Goal: Download file/media

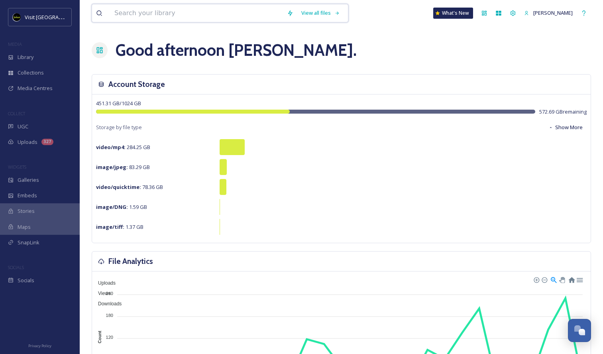
click at [211, 9] on input at bounding box center [196, 13] width 173 height 18
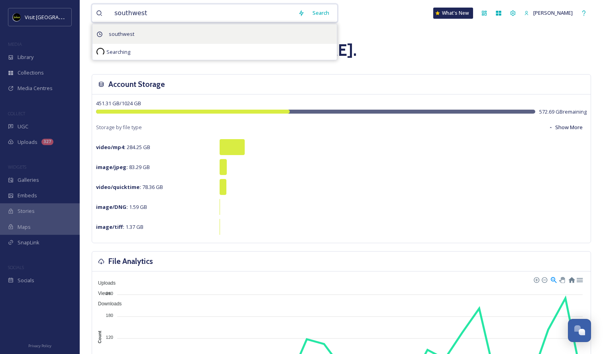
type input "southwest"
click at [186, 31] on div "southwest" at bounding box center [214, 34] width 244 height 20
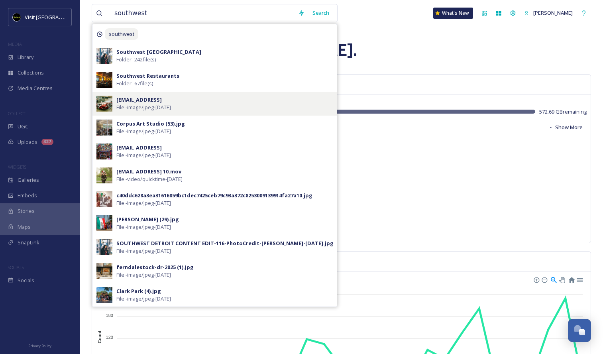
click at [172, 92] on div "[EMAIL_ADDRESS] File - image/jpeg - [DATE]" at bounding box center [214, 104] width 244 height 24
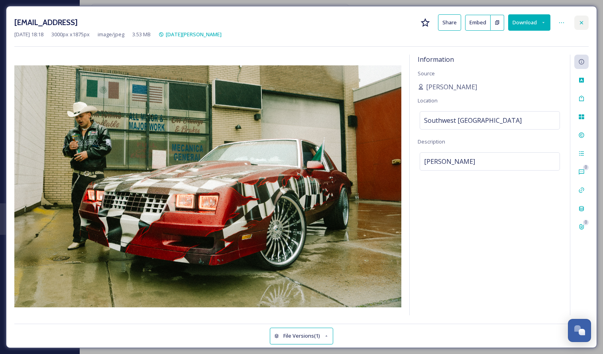
click at [586, 26] on div at bounding box center [581, 23] width 14 height 14
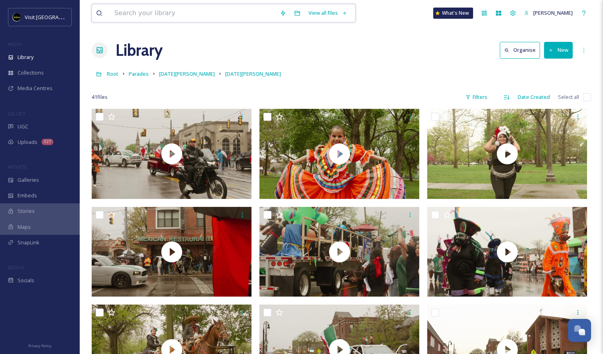
click at [244, 21] on input at bounding box center [192, 13] width 165 height 18
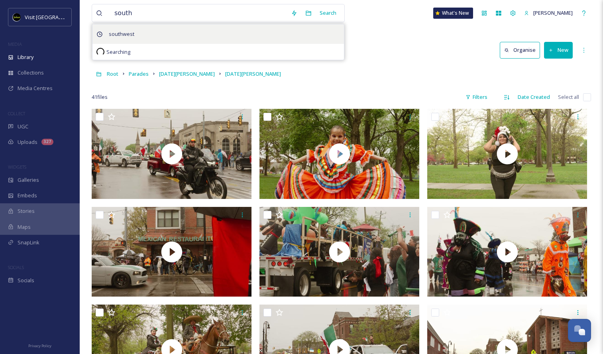
click at [147, 29] on div "southwest" at bounding box center [218, 34] width 252 height 20
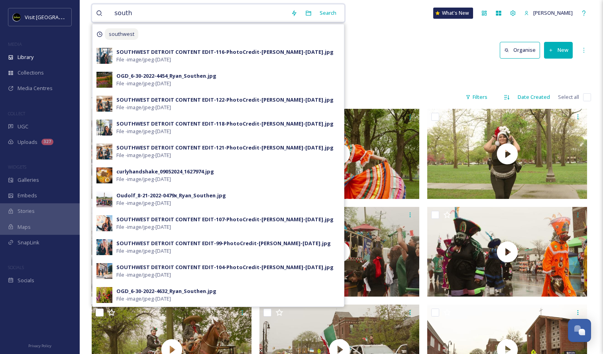
click at [212, 17] on input "south" at bounding box center [198, 13] width 177 height 18
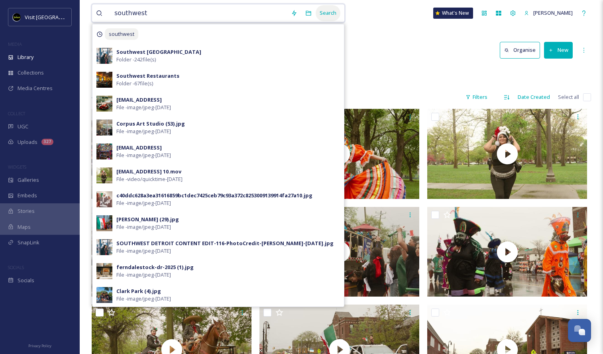
type input "southwest"
click at [336, 13] on div "Search" at bounding box center [328, 13] width 25 height 16
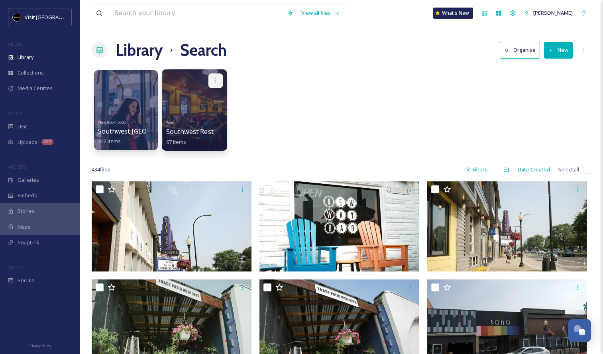
click at [208, 86] on div at bounding box center [215, 80] width 15 height 15
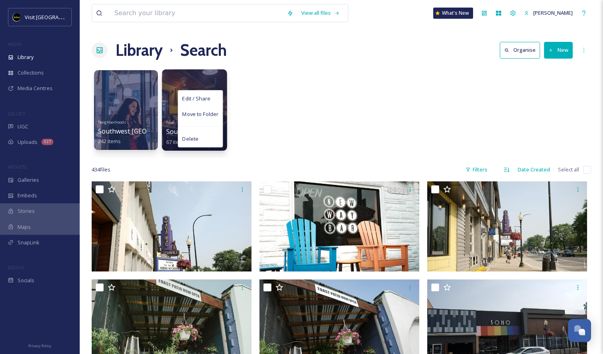
click at [186, 75] on div "Edit / Share Move to Folder Delete" at bounding box center [194, 80] width 57 height 15
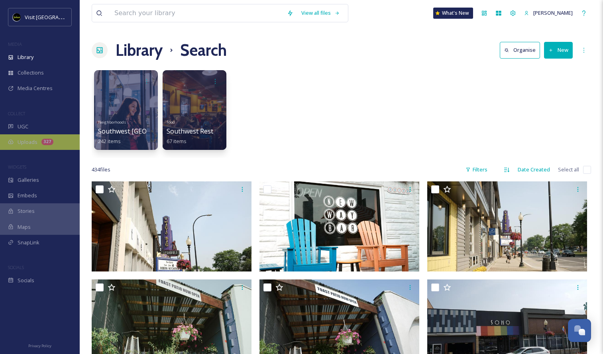
click at [45, 140] on div "327" at bounding box center [47, 142] width 12 height 6
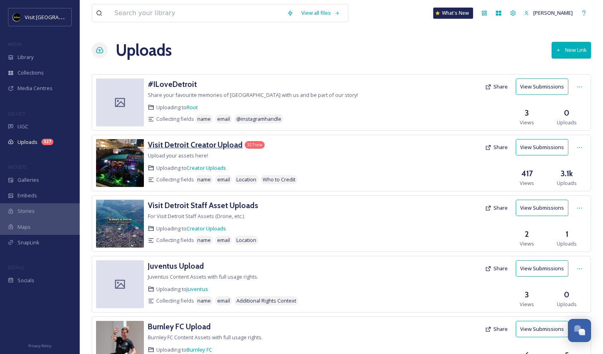
click at [225, 145] on h3 "Visit Detroit Creator Upload" at bounding box center [195, 145] width 95 height 10
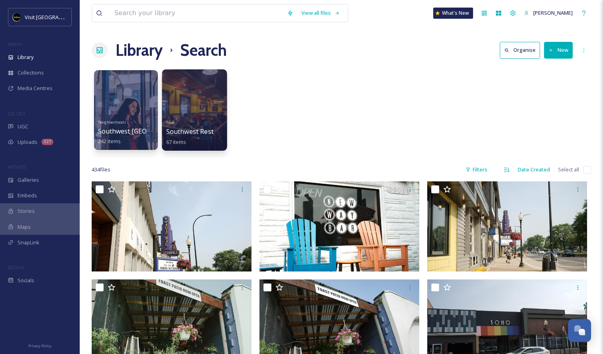
click at [208, 117] on div at bounding box center [194, 109] width 65 height 81
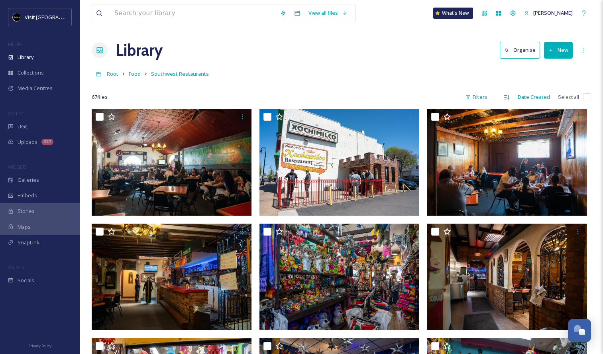
click at [128, 74] on div "Root Food Southwest Restaurants" at bounding box center [341, 73] width 499 height 15
click at [134, 71] on span "Food" at bounding box center [135, 73] width 12 height 7
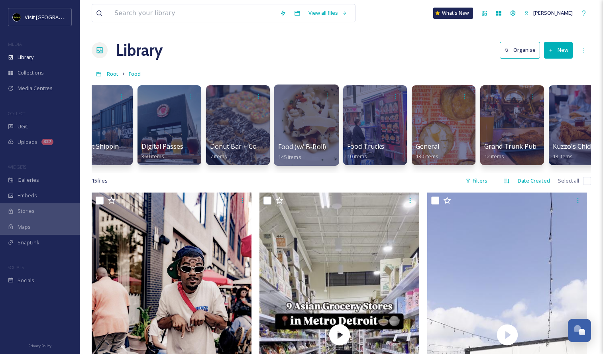
scroll to position [0, 232]
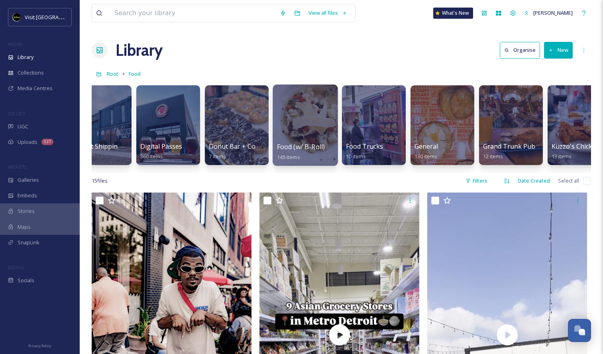
click at [294, 119] on div at bounding box center [305, 125] width 65 height 81
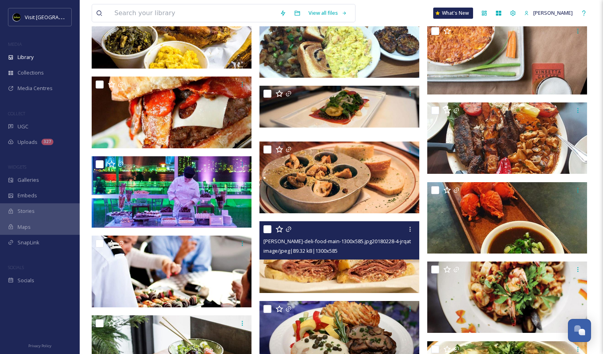
scroll to position [1060, 0]
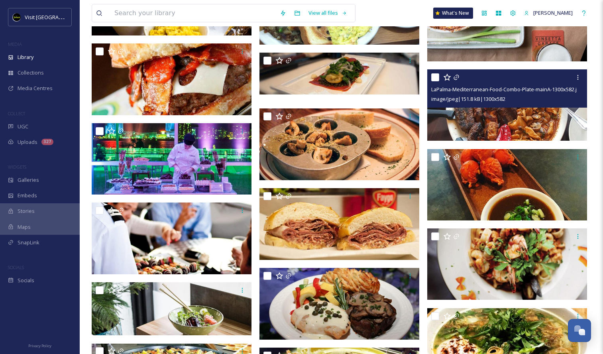
click at [521, 109] on img at bounding box center [507, 104] width 160 height 71
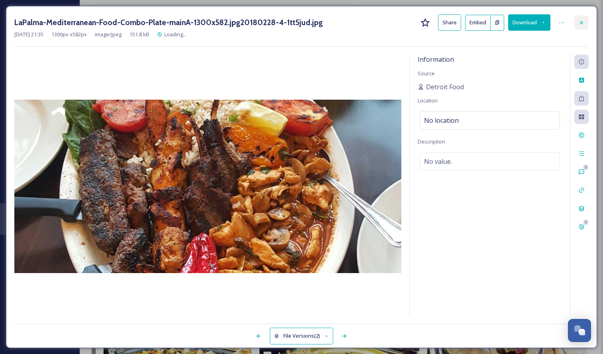
click at [583, 25] on icon at bounding box center [581, 23] width 6 height 6
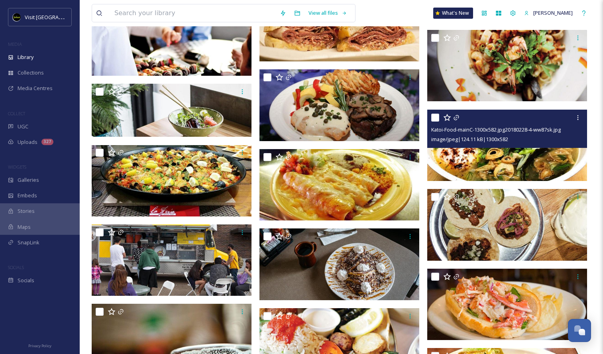
scroll to position [1265, 0]
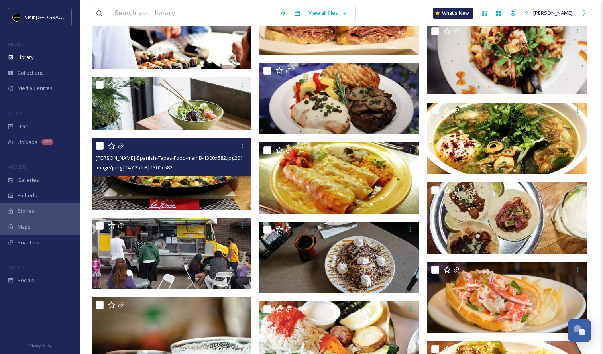
click at [222, 186] on img at bounding box center [172, 173] width 160 height 71
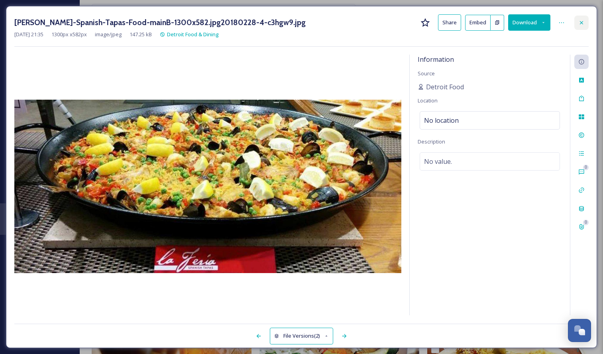
click at [581, 23] on icon at bounding box center [581, 22] width 3 height 3
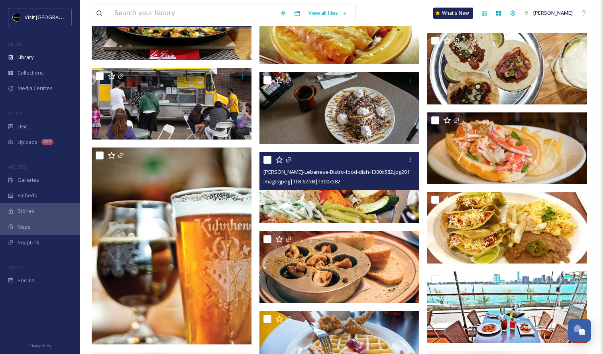
scroll to position [1417, 0]
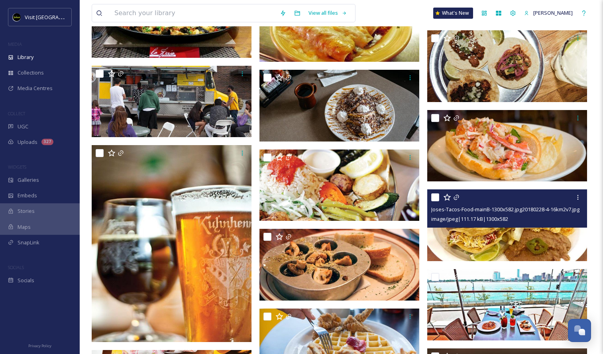
click at [497, 250] on img at bounding box center [507, 224] width 160 height 71
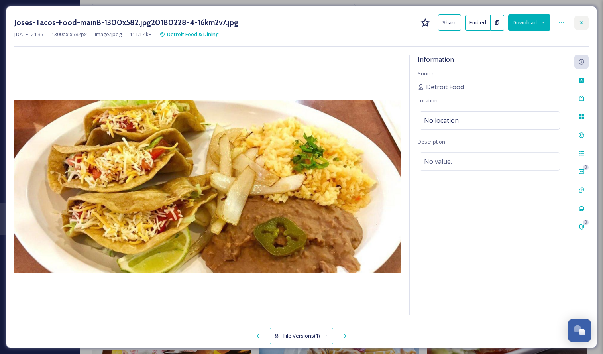
click at [579, 27] on div at bounding box center [581, 23] width 14 height 14
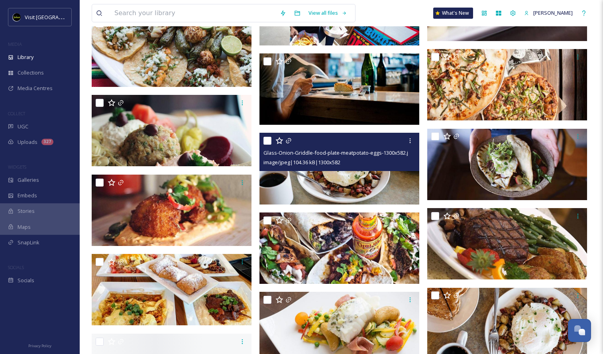
scroll to position [1864, 0]
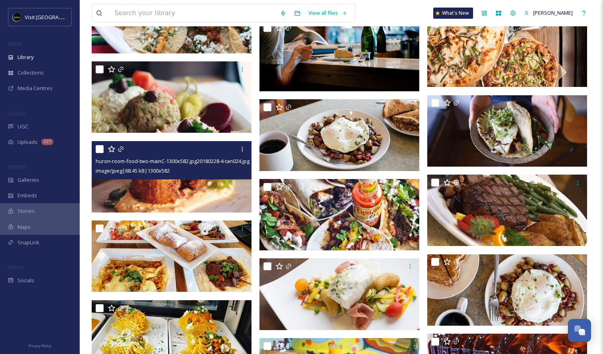
click at [196, 189] on img at bounding box center [172, 176] width 160 height 71
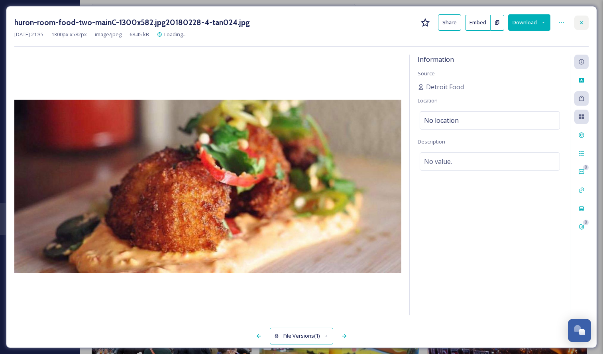
click at [588, 24] on div at bounding box center [581, 23] width 14 height 14
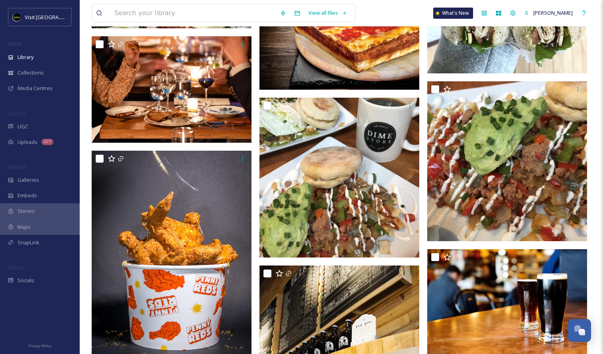
scroll to position [3845, 0]
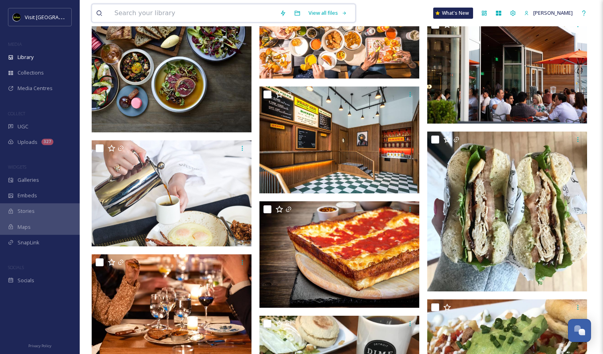
click at [151, 8] on input at bounding box center [192, 13] width 165 height 18
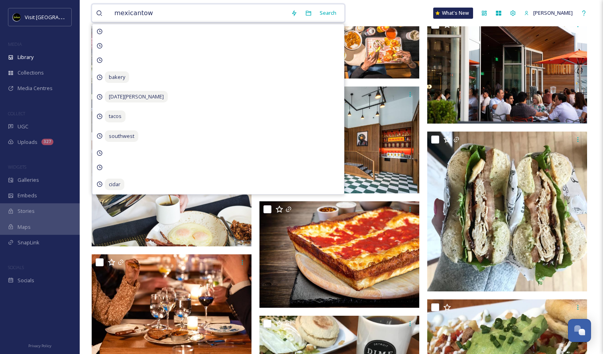
type input "mexicantown"
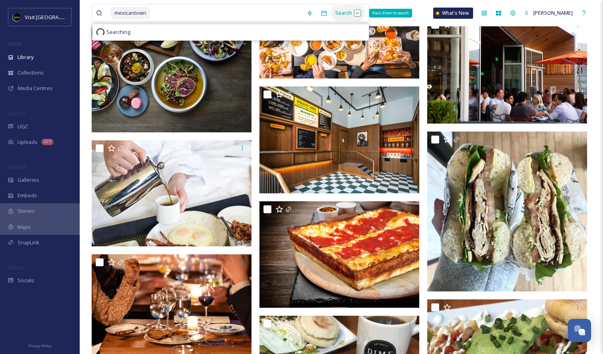
click at [358, 14] on div "Search Press Enter to search" at bounding box center [348, 13] width 34 height 16
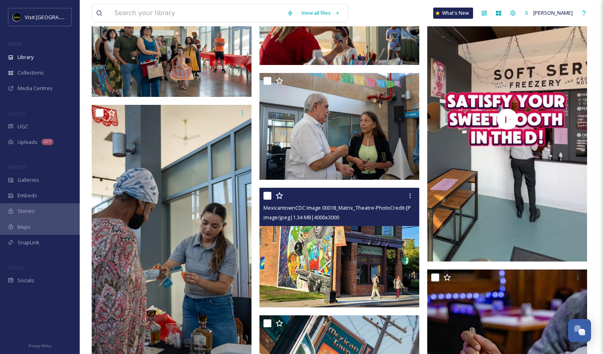
scroll to position [2483, 0]
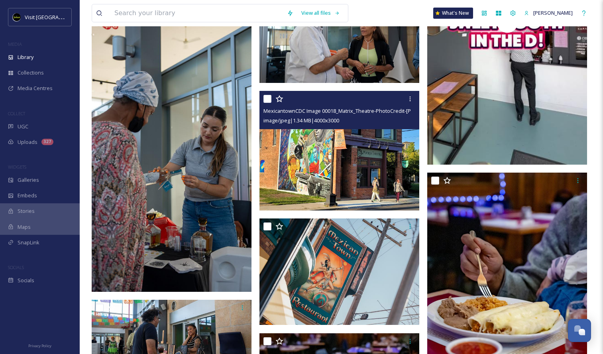
click at [350, 183] on img at bounding box center [339, 151] width 160 height 120
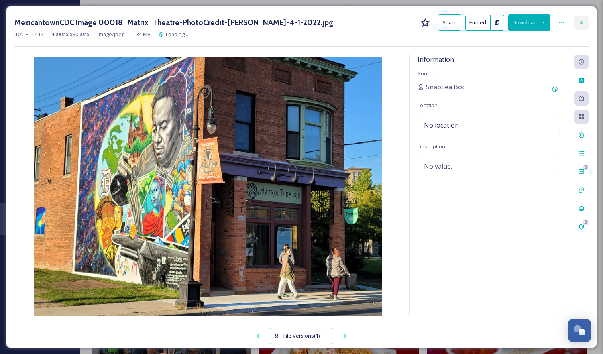
click at [578, 18] on div at bounding box center [581, 23] width 14 height 14
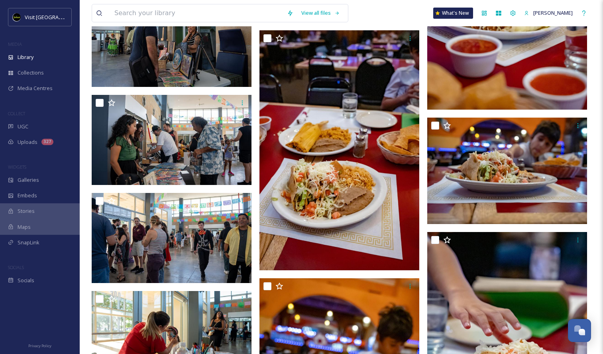
scroll to position [2794, 0]
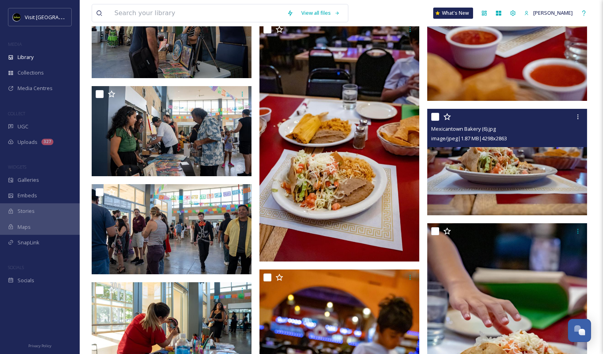
click at [473, 179] on img at bounding box center [507, 162] width 160 height 106
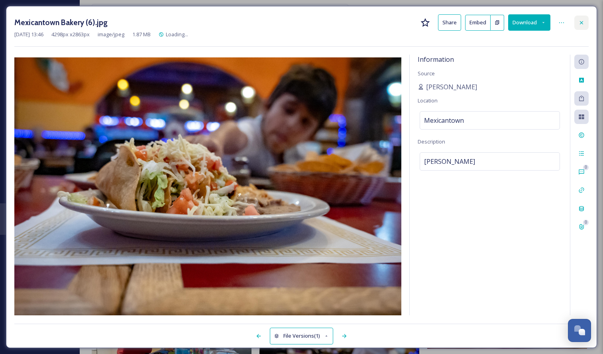
click at [582, 18] on div at bounding box center [581, 23] width 14 height 14
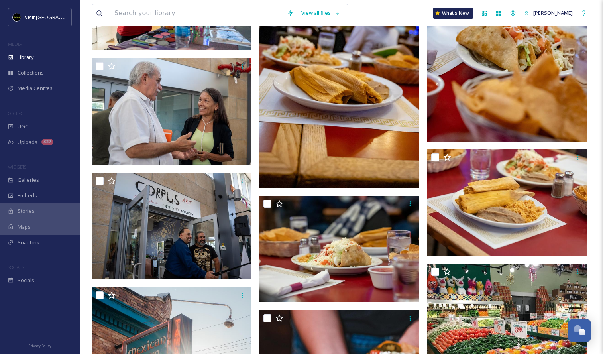
scroll to position [3117, 0]
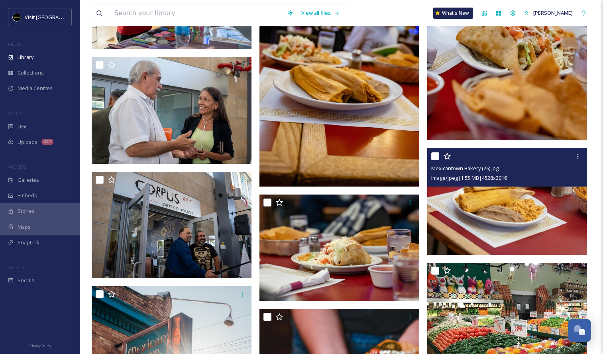
click at [507, 227] on img at bounding box center [507, 201] width 160 height 106
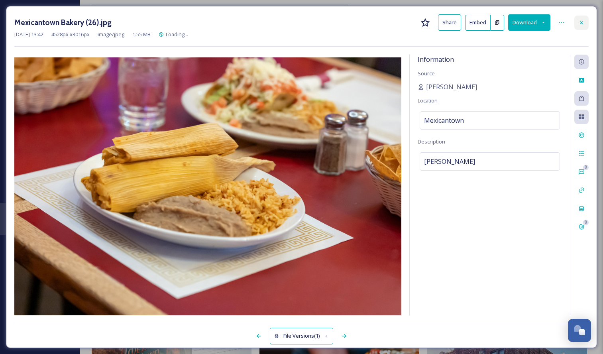
click at [580, 22] on icon at bounding box center [581, 23] width 6 height 6
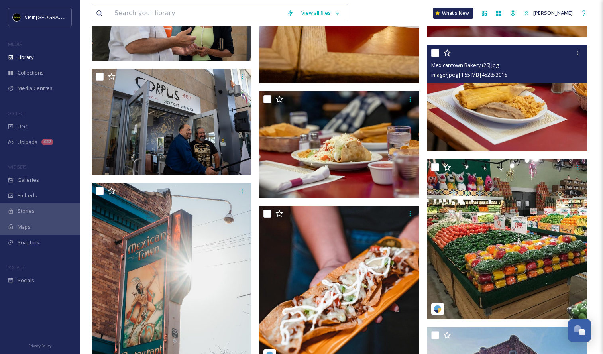
scroll to position [3221, 0]
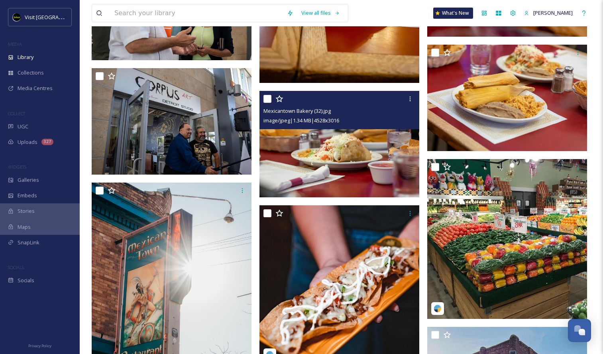
click at [315, 151] on img at bounding box center [339, 144] width 160 height 106
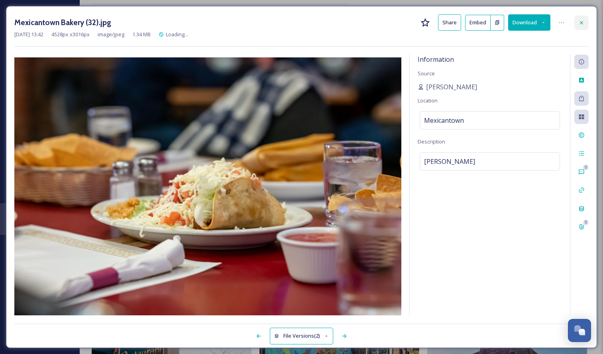
click at [584, 26] on div at bounding box center [581, 23] width 14 height 14
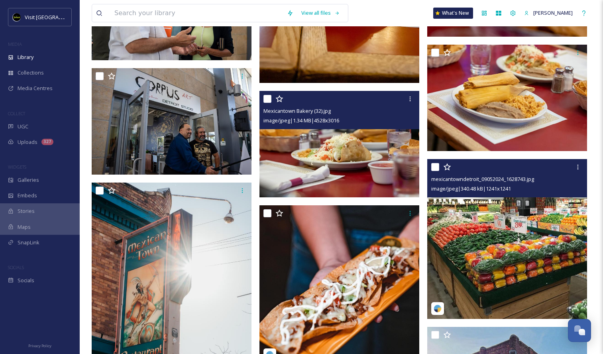
scroll to position [3299, 0]
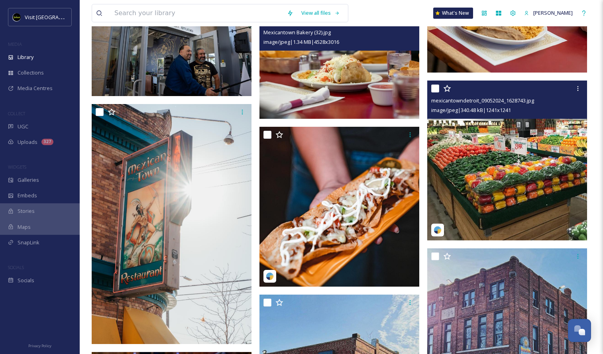
click at [538, 165] on img at bounding box center [507, 161] width 160 height 160
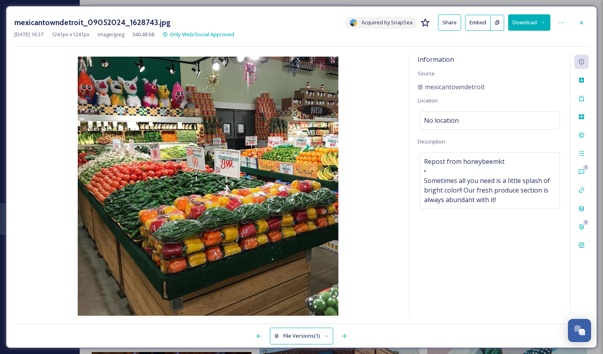
click at [583, 29] on div "mexicantowndetroit_09052024_1628743.jpg Acquired by SnapSea Share Embed Download" at bounding box center [301, 22] width 574 height 16
click at [580, 20] on icon at bounding box center [581, 23] width 6 height 6
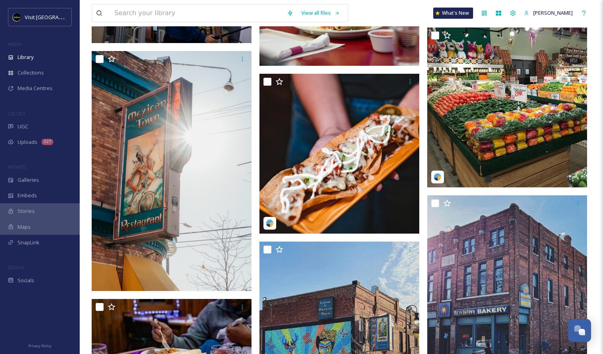
scroll to position [3334, 0]
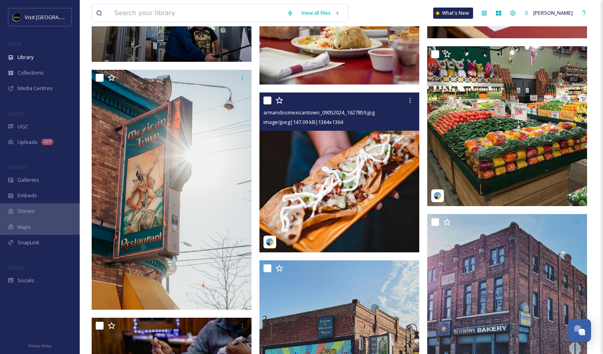
click at [344, 189] on img at bounding box center [339, 172] width 160 height 160
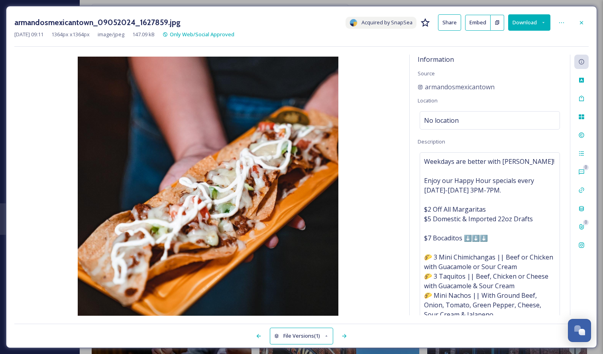
click at [533, 24] on button "Download" at bounding box center [529, 22] width 42 height 16
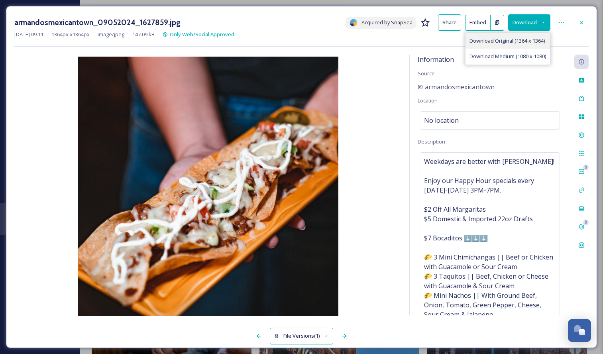
click at [522, 42] on span "Download Original (1364 x 1364)" at bounding box center [507, 41] width 75 height 8
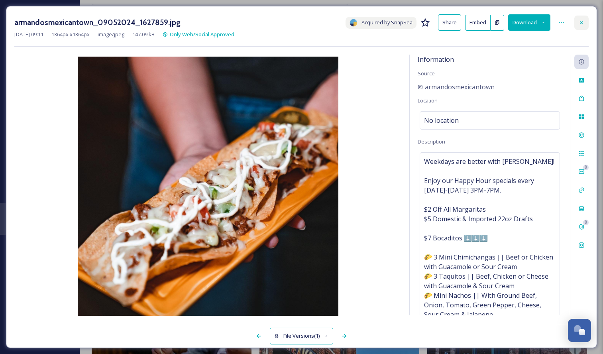
click at [582, 23] on icon at bounding box center [581, 23] width 6 height 6
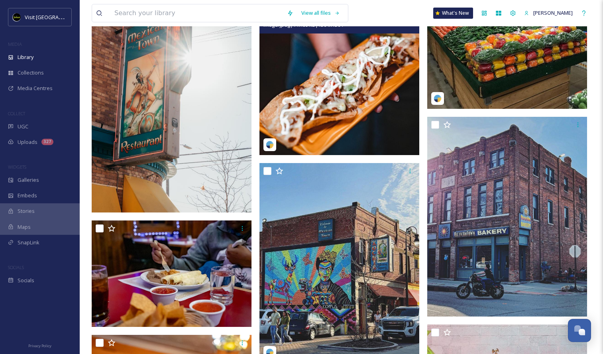
scroll to position [3478, 0]
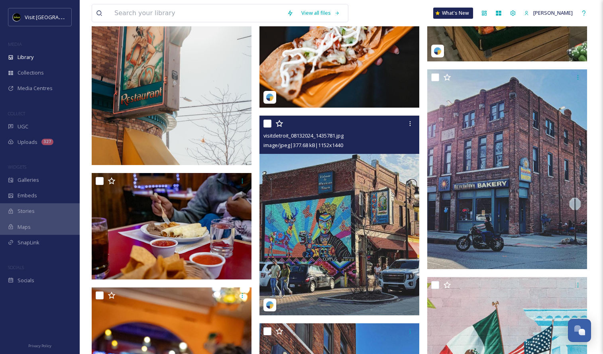
click at [328, 221] on img at bounding box center [339, 216] width 160 height 200
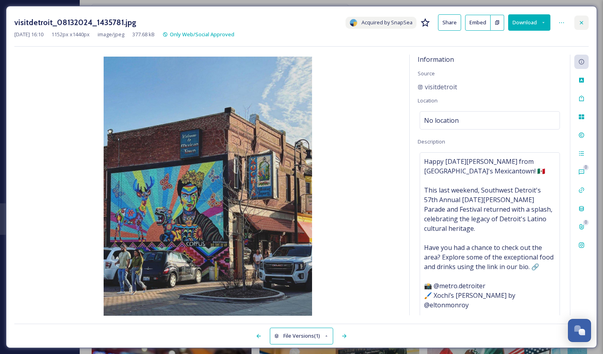
click at [584, 24] on icon at bounding box center [581, 23] width 6 height 6
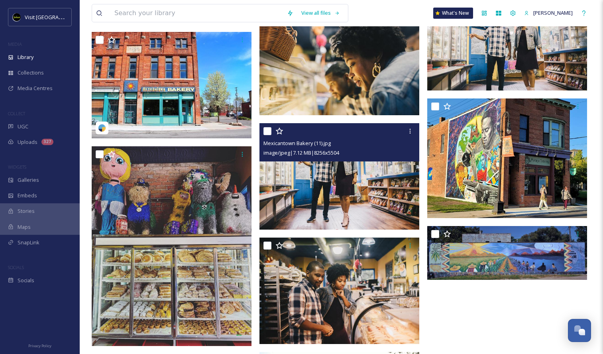
scroll to position [4559, 0]
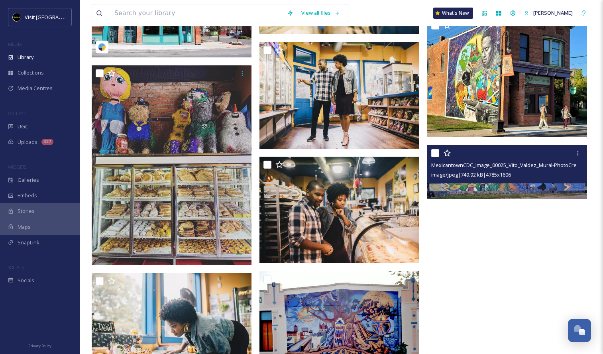
click at [549, 192] on img at bounding box center [507, 172] width 160 height 54
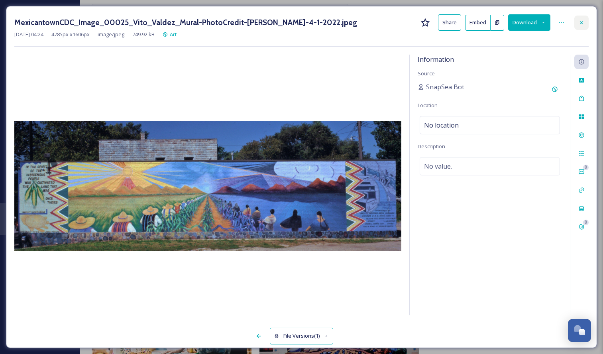
click at [583, 23] on icon at bounding box center [581, 23] width 6 height 6
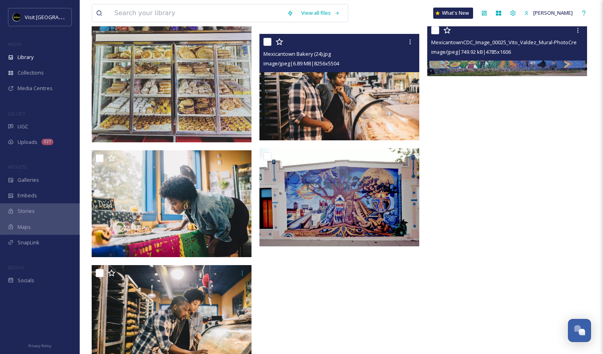
scroll to position [4682, 0]
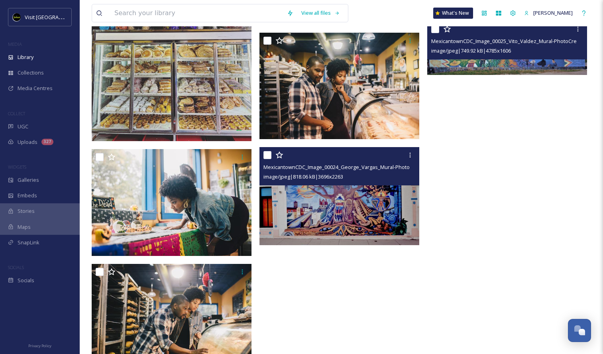
click at [336, 217] on img at bounding box center [339, 196] width 160 height 98
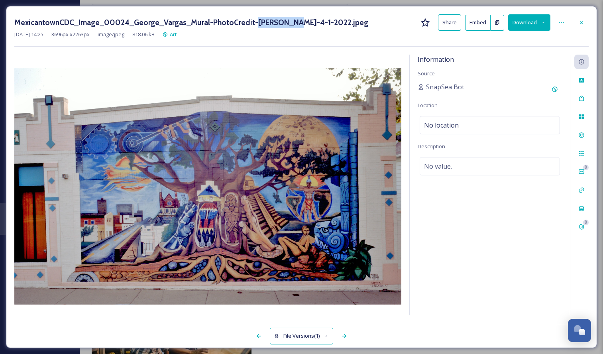
drag, startPoint x: 251, startPoint y: 22, endPoint x: 289, endPoint y: 23, distance: 38.7
click at [289, 23] on h3 "MexicantownCDC_Image_00024_George_Vargas_Mural-PhotoCredit-[PERSON_NAME]-4-1-20…" at bounding box center [191, 23] width 354 height 12
click at [580, 25] on icon at bounding box center [581, 23] width 6 height 6
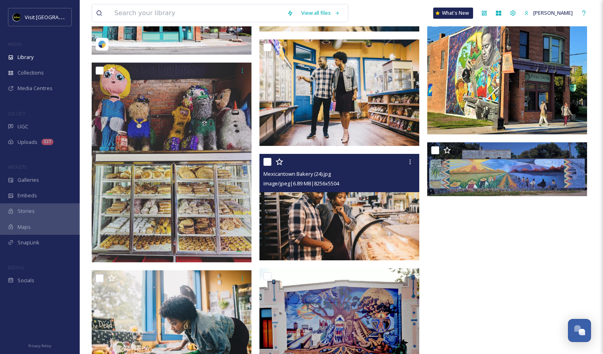
scroll to position [4560, 0]
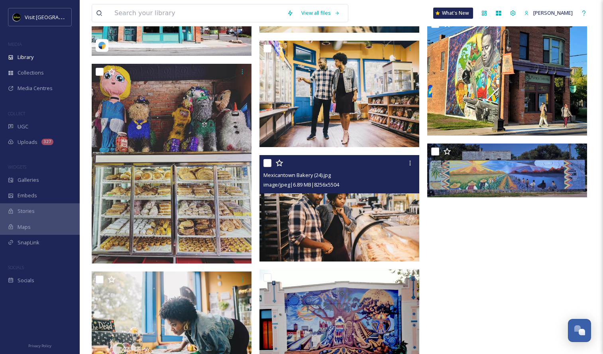
click at [311, 226] on img at bounding box center [339, 208] width 160 height 107
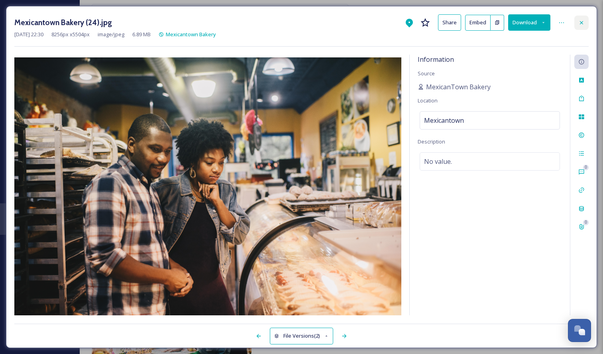
click at [580, 23] on icon at bounding box center [581, 23] width 6 height 6
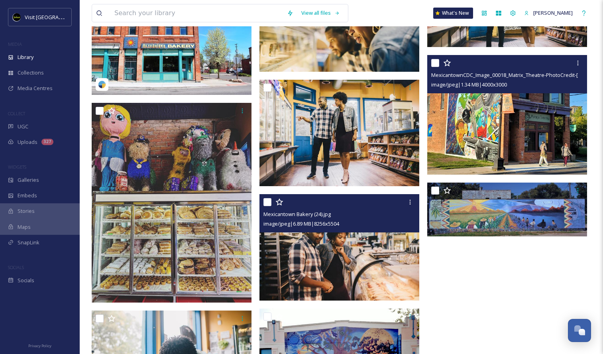
scroll to position [4521, 0]
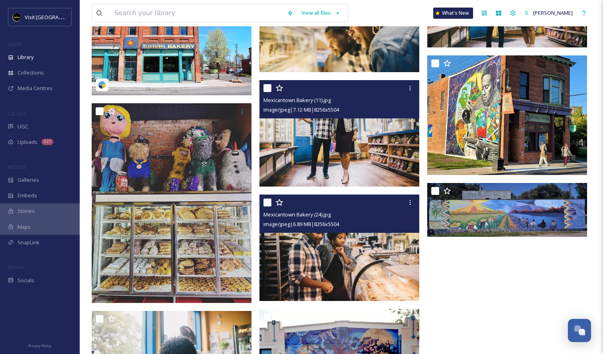
click at [377, 151] on img at bounding box center [339, 133] width 160 height 107
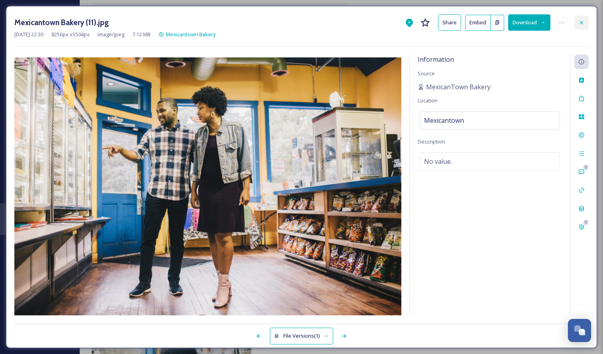
click at [584, 20] on icon at bounding box center [581, 23] width 6 height 6
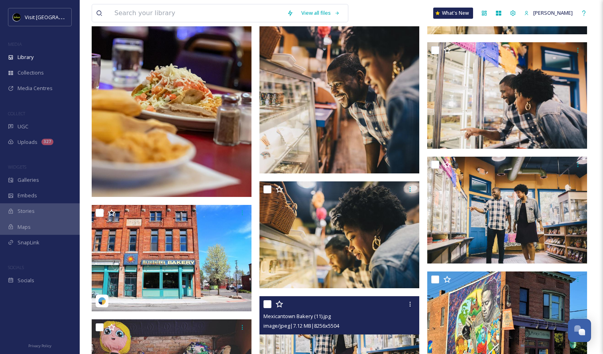
scroll to position [4304, 0]
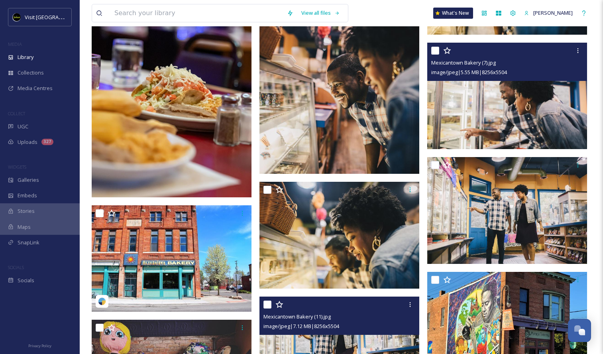
click at [494, 132] on img at bounding box center [507, 96] width 160 height 107
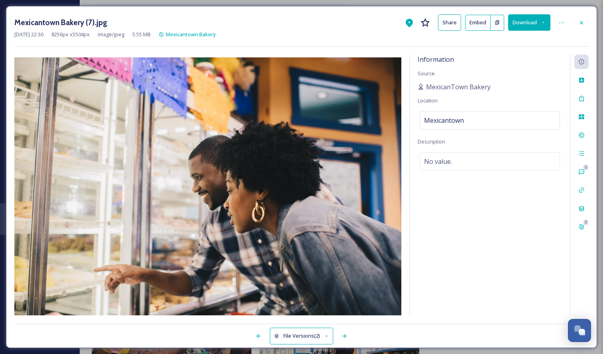
click at [527, 28] on button "Download" at bounding box center [529, 22] width 42 height 16
click at [510, 59] on span "Download Large (2000 x 1333)" at bounding box center [506, 57] width 70 height 8
click at [574, 21] on div at bounding box center [581, 23] width 14 height 14
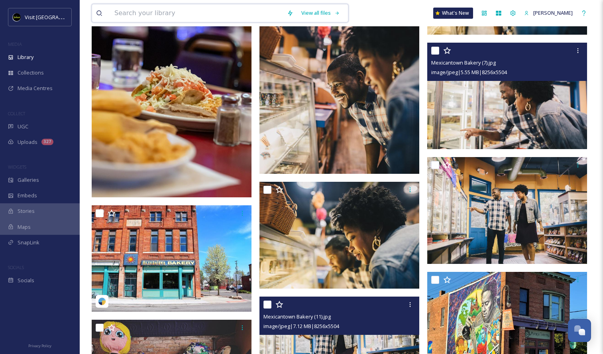
click at [188, 12] on input at bounding box center [196, 13] width 173 height 18
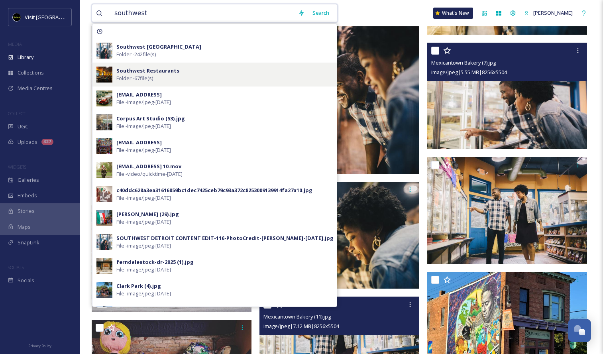
type input "southwest"
click at [170, 65] on div "Southwest Restaurants Folder - 67 file(s)" at bounding box center [214, 75] width 244 height 24
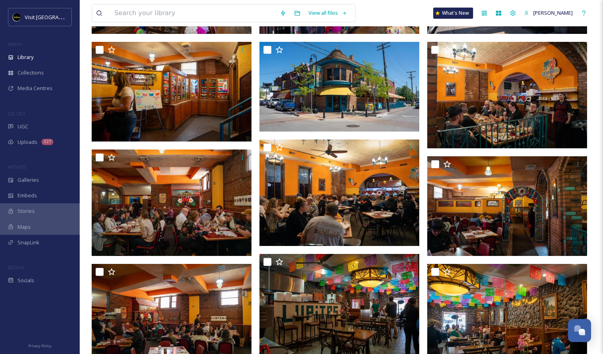
scroll to position [520, 0]
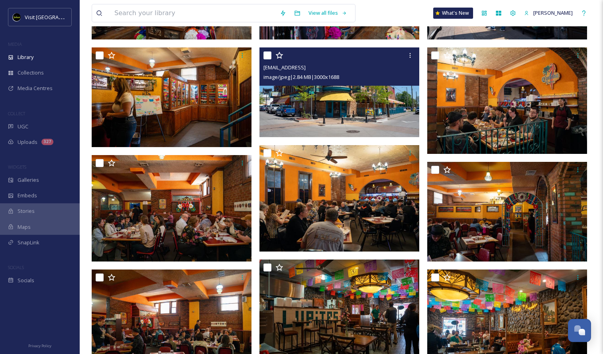
click at [342, 96] on img at bounding box center [339, 92] width 160 height 90
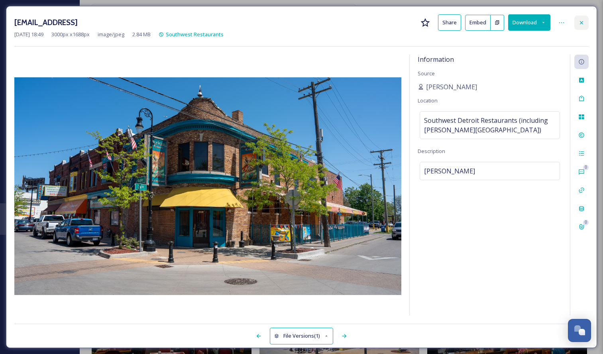
click at [586, 24] on div at bounding box center [581, 23] width 14 height 14
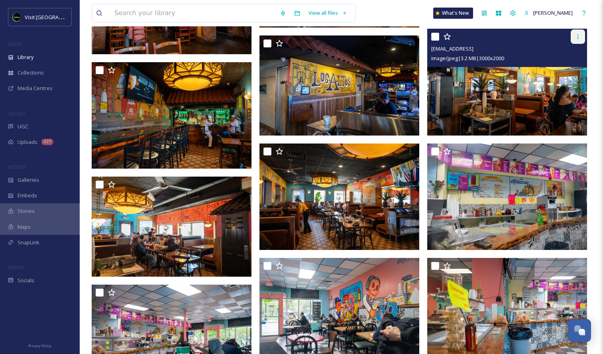
scroll to position [1186, 0]
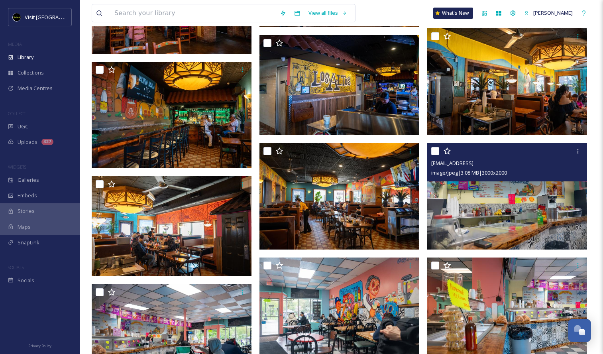
click at [533, 219] on img at bounding box center [507, 196] width 160 height 107
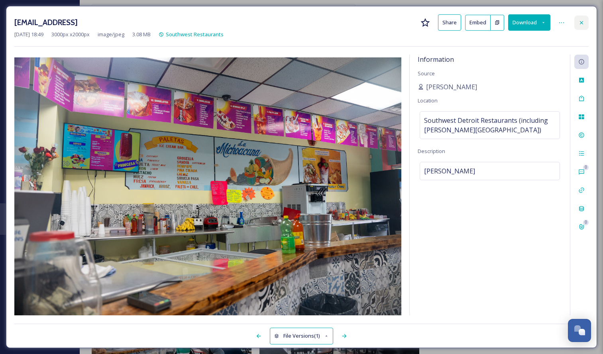
click at [584, 28] on div at bounding box center [581, 23] width 14 height 14
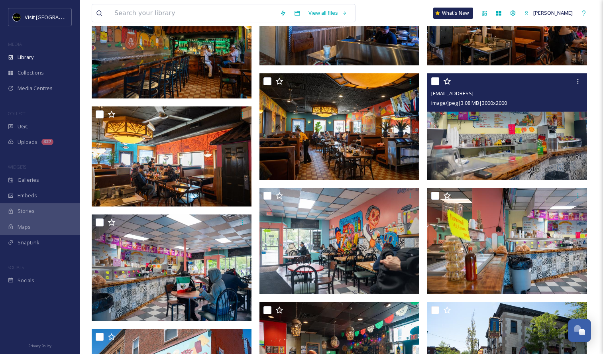
scroll to position [1256, 0]
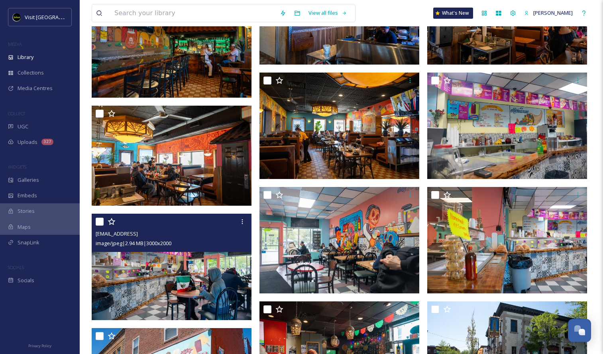
click at [228, 282] on img at bounding box center [172, 267] width 160 height 107
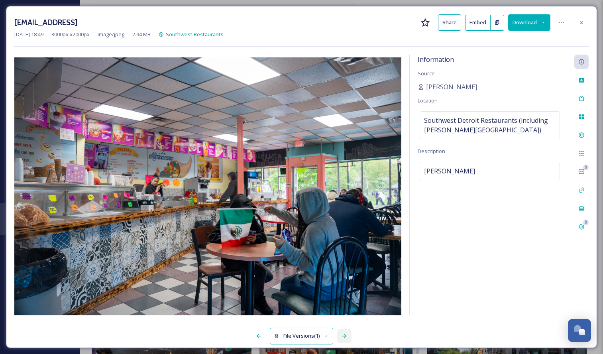
click at [348, 339] on div at bounding box center [344, 336] width 14 height 14
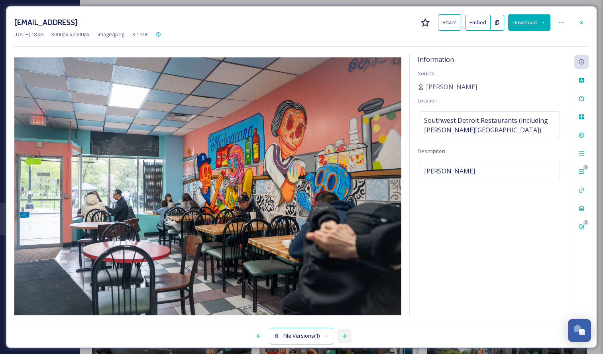
click at [348, 339] on div at bounding box center [344, 336] width 14 height 14
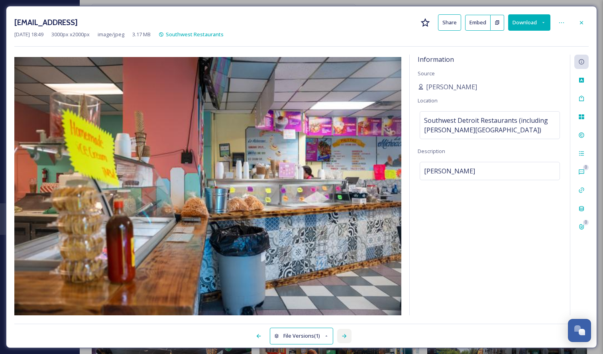
click at [348, 339] on div at bounding box center [344, 336] width 14 height 14
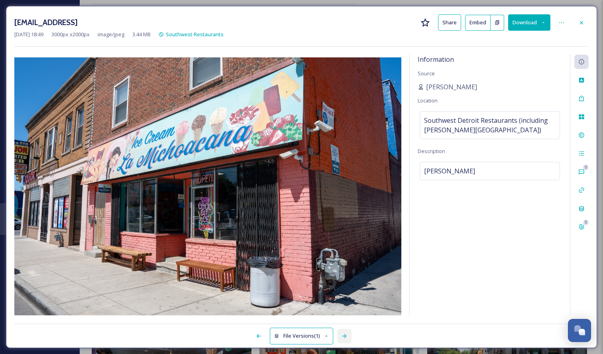
click at [348, 339] on div at bounding box center [344, 336] width 14 height 14
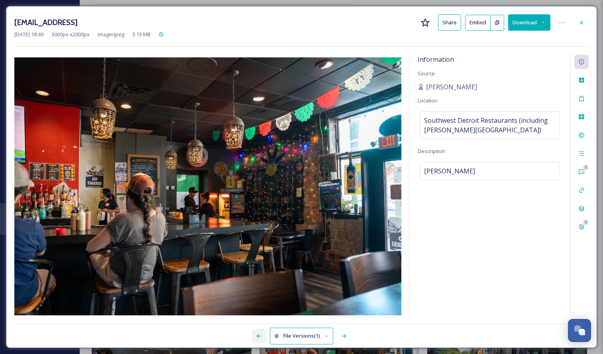
click at [261, 332] on div at bounding box center [259, 336] width 14 height 14
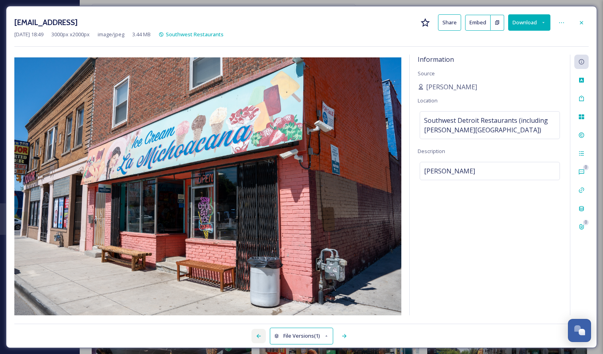
click at [261, 332] on div at bounding box center [259, 336] width 14 height 14
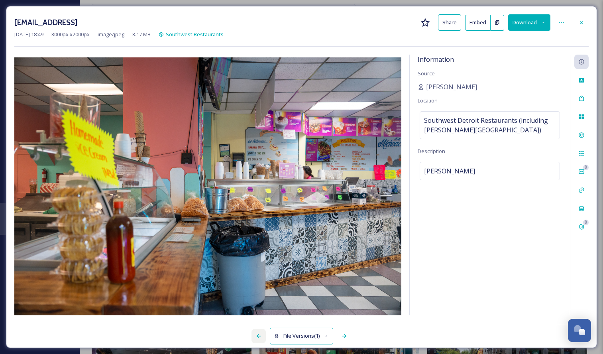
click at [261, 332] on div at bounding box center [259, 336] width 14 height 14
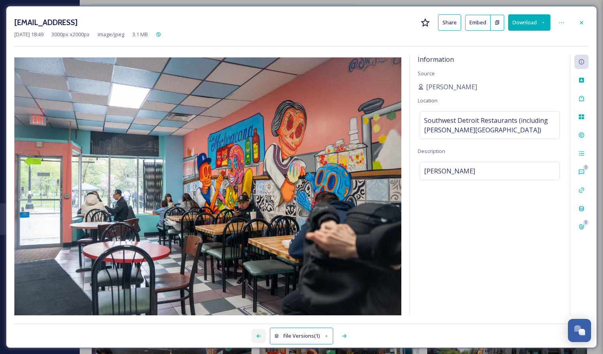
click at [261, 332] on div at bounding box center [259, 336] width 14 height 14
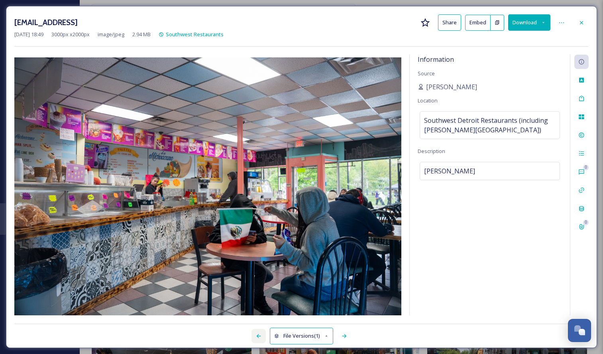
click at [261, 332] on div at bounding box center [259, 336] width 14 height 14
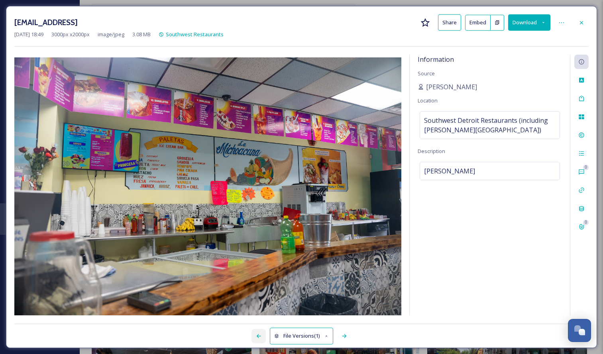
click at [261, 332] on div at bounding box center [259, 336] width 14 height 14
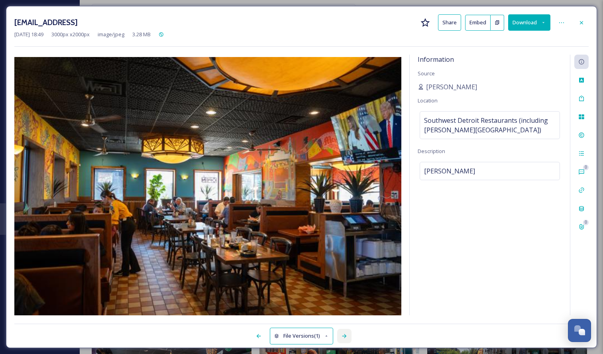
click at [341, 338] on div at bounding box center [344, 336] width 14 height 14
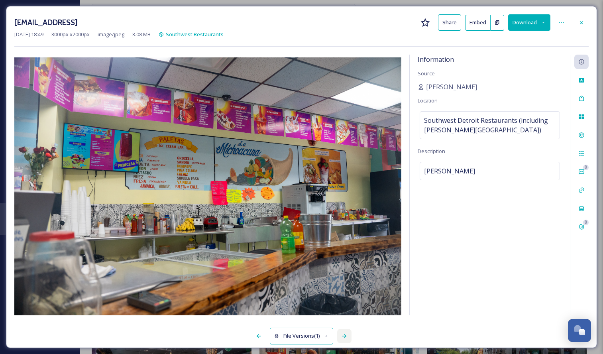
click at [341, 338] on div at bounding box center [344, 336] width 14 height 14
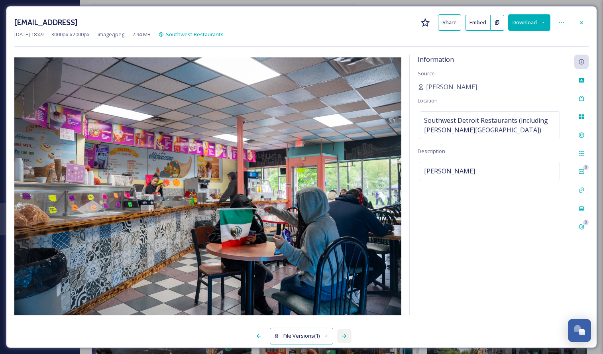
click at [341, 338] on div at bounding box center [344, 336] width 14 height 14
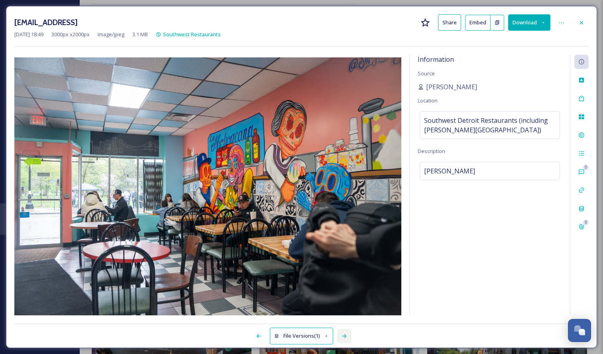
click at [341, 338] on div at bounding box center [344, 336] width 14 height 14
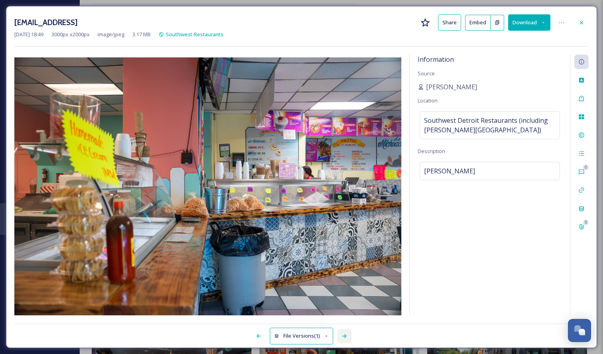
click at [341, 338] on div at bounding box center [344, 336] width 14 height 14
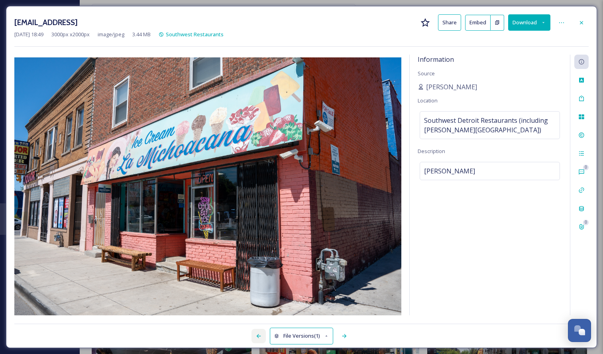
click at [261, 336] on icon at bounding box center [259, 336] width 6 height 6
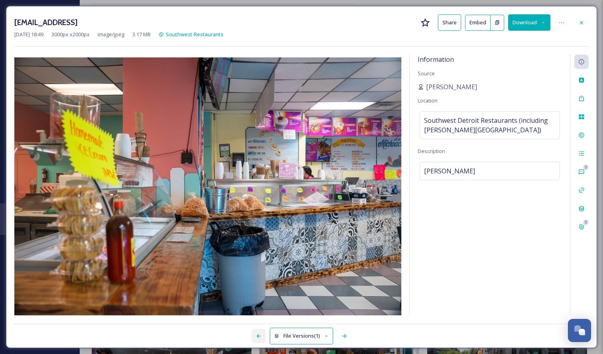
click at [261, 336] on icon at bounding box center [259, 336] width 6 height 6
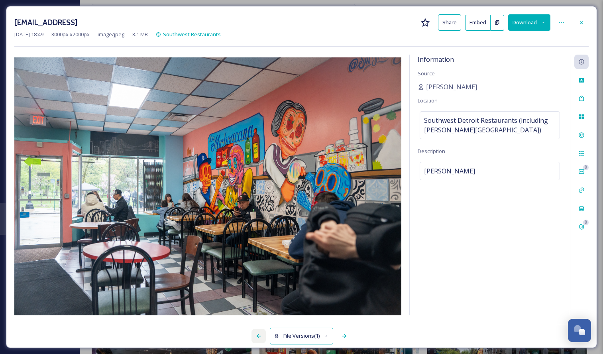
click at [261, 336] on icon at bounding box center [259, 336] width 6 height 6
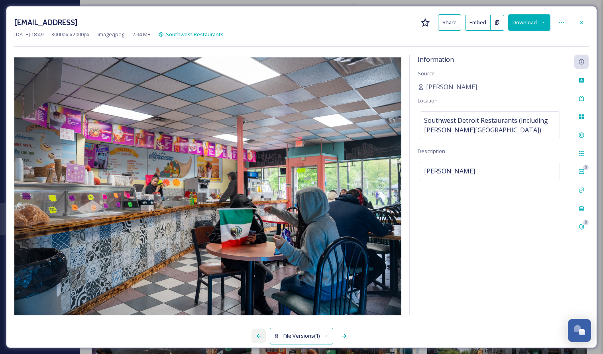
click at [261, 336] on icon at bounding box center [259, 336] width 6 height 6
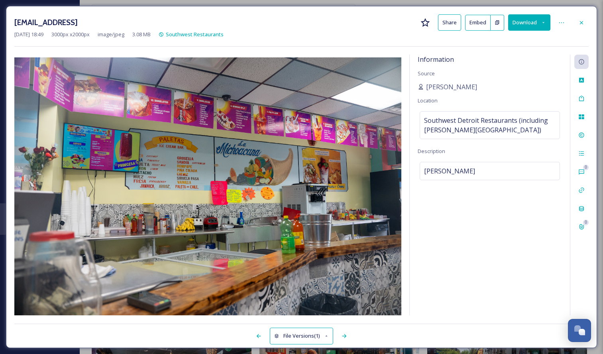
click at [531, 27] on button "Download" at bounding box center [529, 22] width 42 height 16
click at [507, 60] on div "Download Large (2000 x 1333)" at bounding box center [508, 57] width 83 height 16
click at [584, 20] on icon at bounding box center [581, 23] width 6 height 6
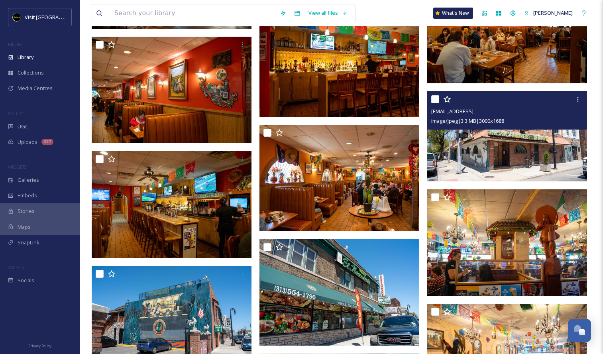
scroll to position [1957, 0]
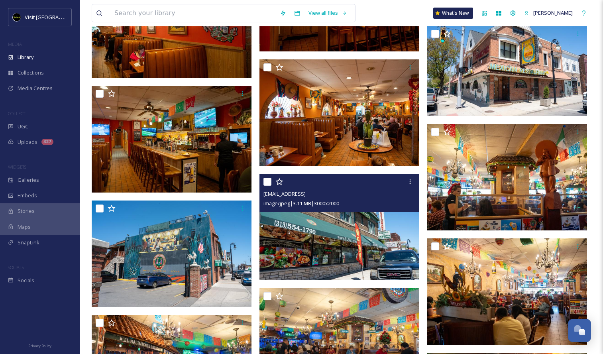
click at [369, 216] on img at bounding box center [339, 227] width 160 height 107
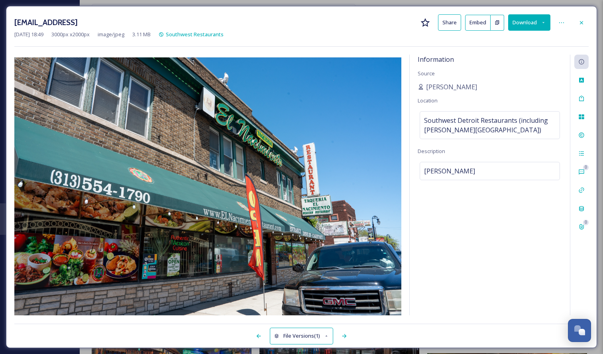
click at [582, 26] on div at bounding box center [581, 23] width 14 height 14
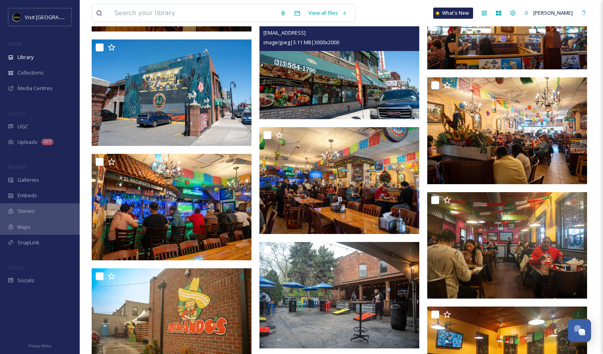
scroll to position [2117, 0]
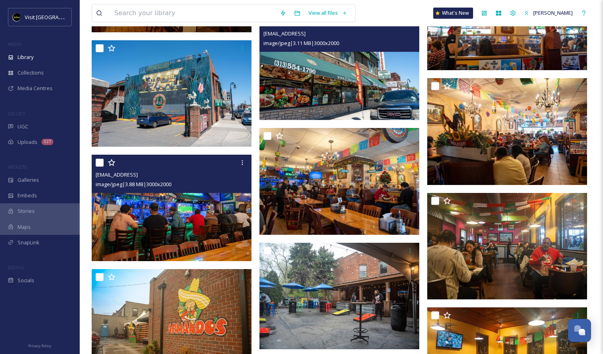
click at [218, 240] on img at bounding box center [172, 208] width 160 height 107
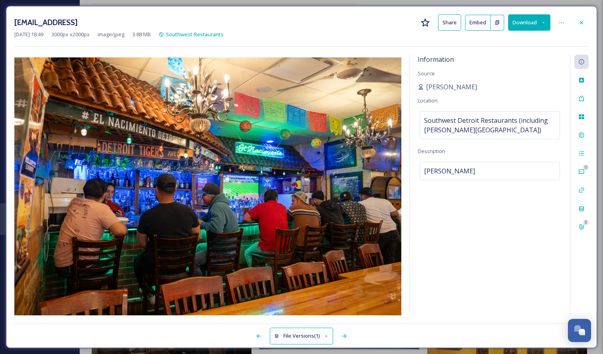
click at [533, 26] on button "Download" at bounding box center [529, 22] width 42 height 16
click at [517, 55] on span "Download Large (2000 x 1333)" at bounding box center [506, 57] width 70 height 8
drag, startPoint x: 183, startPoint y: 23, endPoint x: 228, endPoint y: 24, distance: 45.4
click at [78, 24] on h3 "[EMAIL_ADDRESS]" at bounding box center [45, 23] width 63 height 12
copy h3 "ElNacimiento"
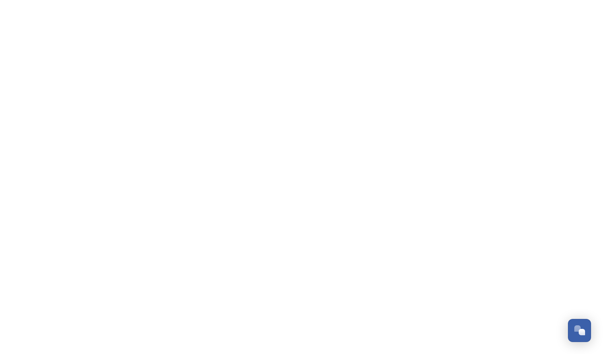
scroll to position [796, 0]
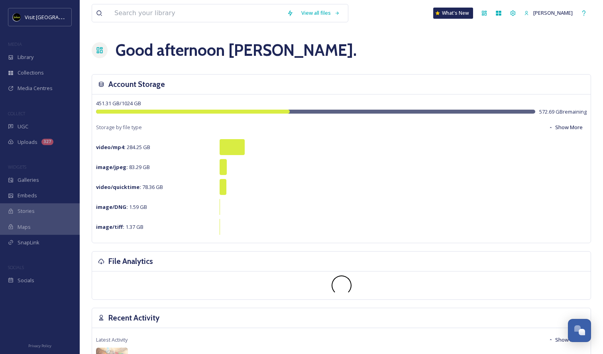
scroll to position [796, 0]
click at [234, 20] on input at bounding box center [196, 13] width 173 height 18
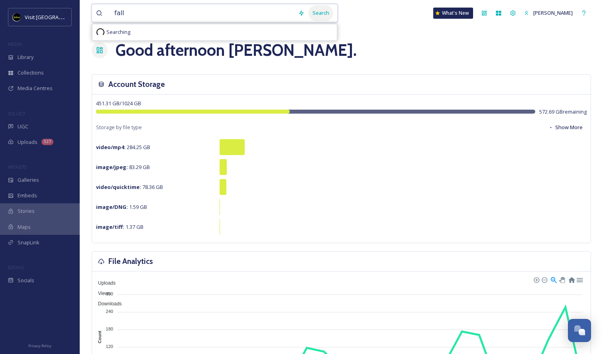
type input "fall"
click at [330, 17] on div "Search" at bounding box center [321, 13] width 25 height 16
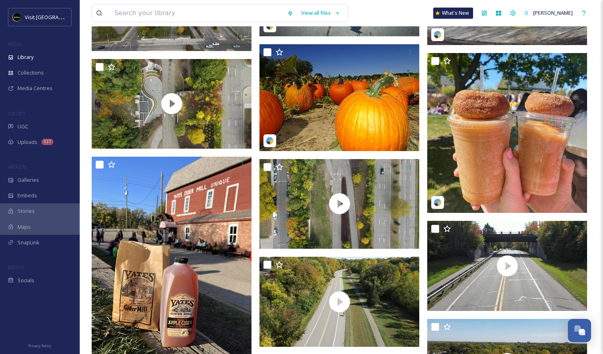
scroll to position [2199, 0]
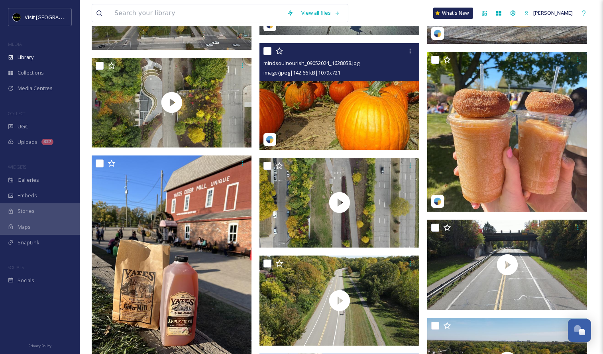
click at [336, 132] on img at bounding box center [339, 96] width 160 height 107
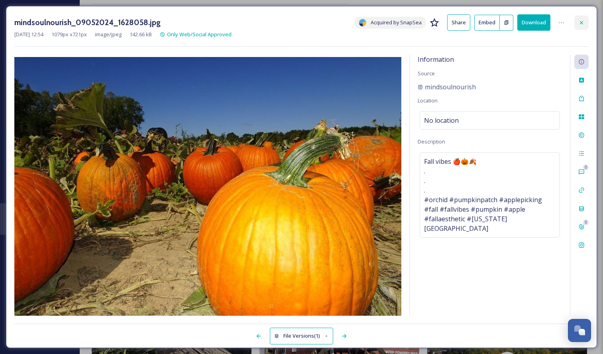
click at [580, 18] on div at bounding box center [581, 23] width 14 height 14
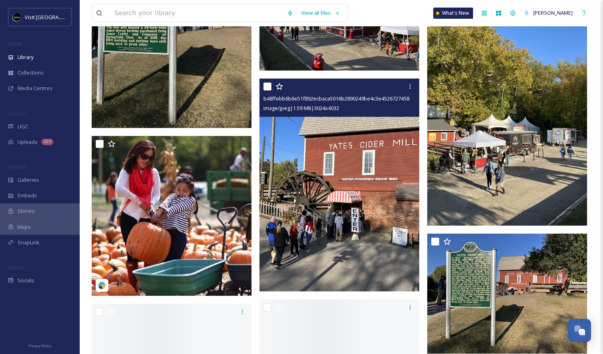
scroll to position [3173, 0]
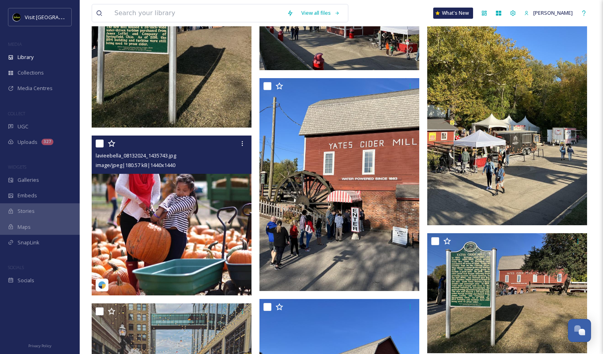
click at [152, 221] on img at bounding box center [172, 216] width 160 height 160
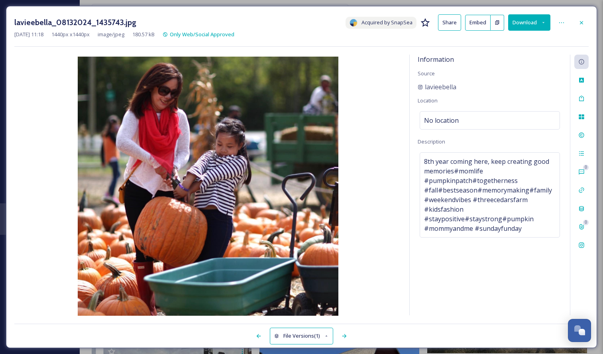
click at [527, 27] on button "Download" at bounding box center [529, 22] width 42 height 16
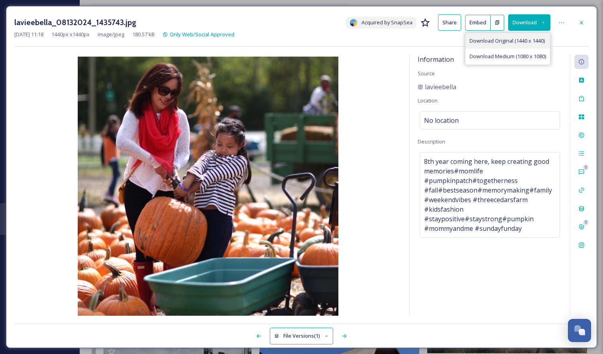
click at [523, 43] on span "Download Original (1440 x 1440)" at bounding box center [507, 41] width 75 height 8
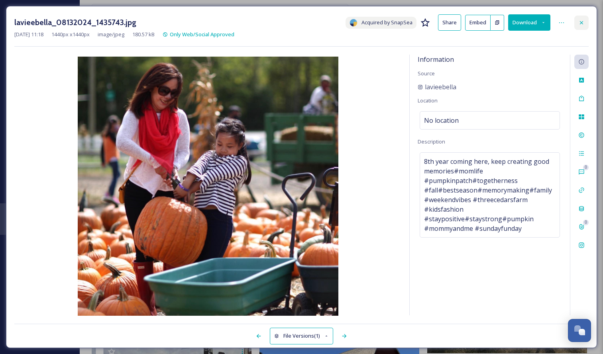
click at [584, 23] on icon at bounding box center [581, 23] width 6 height 6
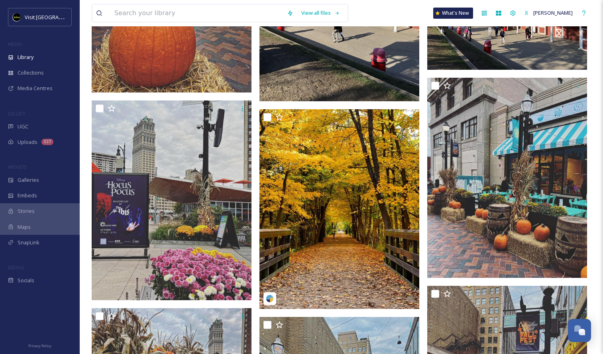
scroll to position [3600, 0]
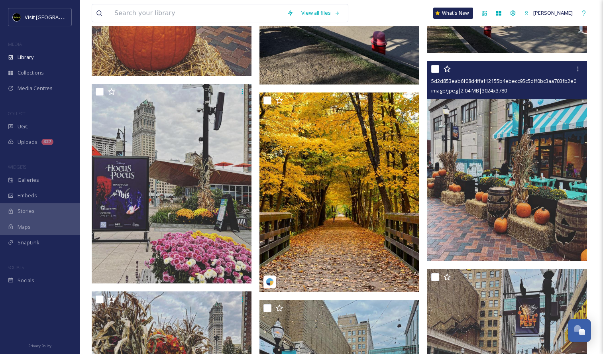
click at [481, 191] on img at bounding box center [507, 161] width 160 height 200
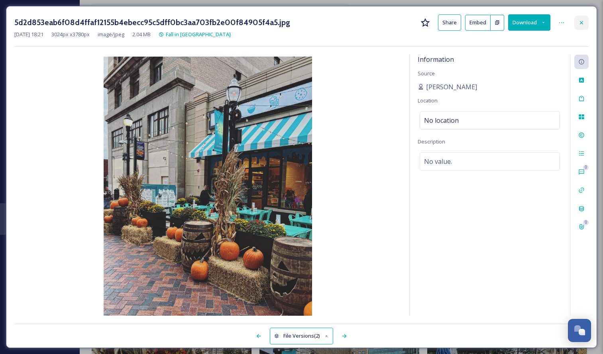
click at [582, 22] on icon at bounding box center [581, 23] width 6 height 6
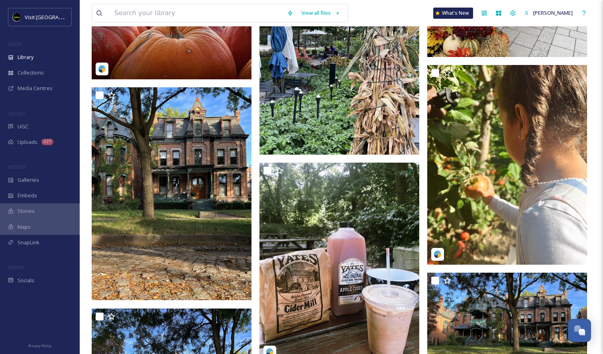
scroll to position [5129, 0]
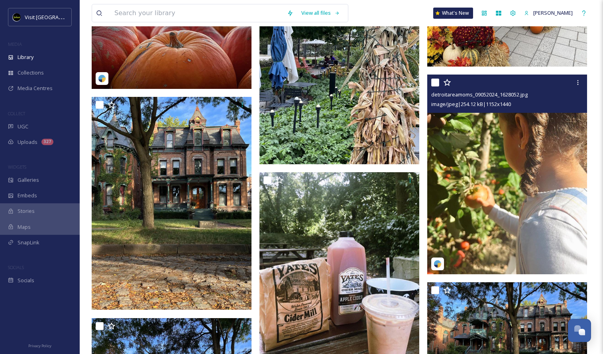
click at [494, 171] on img at bounding box center [507, 175] width 160 height 200
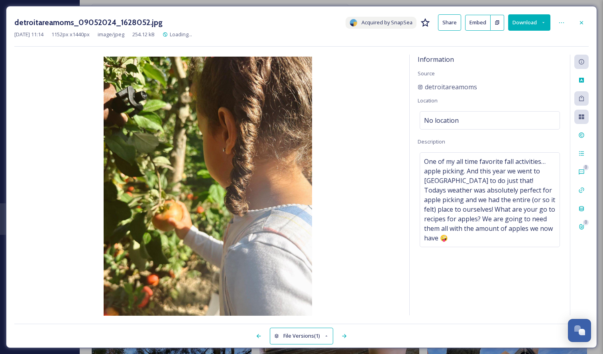
click at [591, 21] on div "detroitareamoms_09052024_1628052.jpg Acquired by SnapSea Share Embed Download O…" at bounding box center [301, 177] width 591 height 342
click at [585, 21] on div at bounding box center [581, 23] width 14 height 14
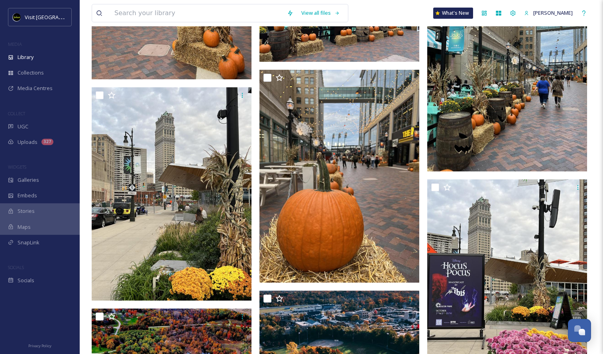
scroll to position [4582, 0]
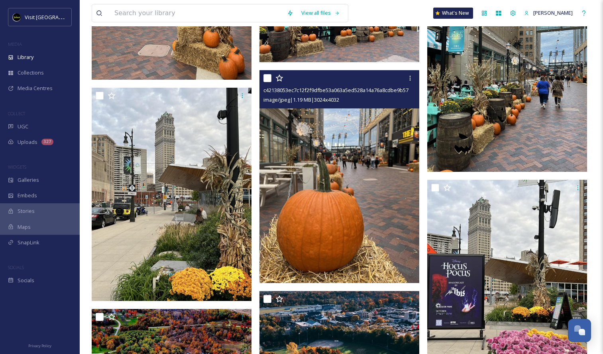
click at [363, 176] on img at bounding box center [339, 176] width 160 height 213
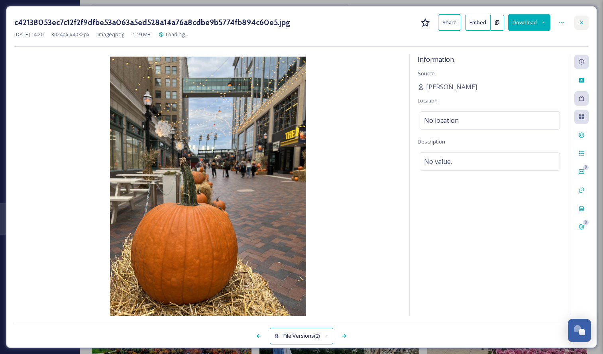
click at [578, 27] on div at bounding box center [581, 23] width 14 height 14
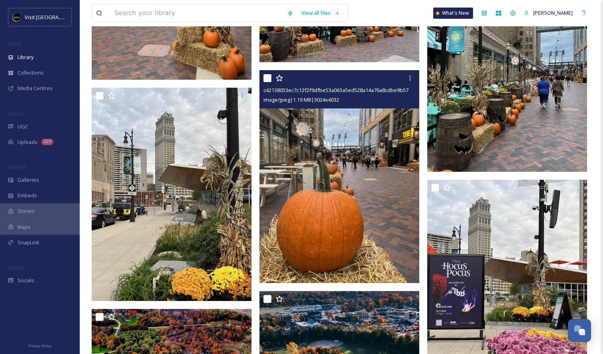
click at [533, 113] on img at bounding box center [507, 65] width 160 height 213
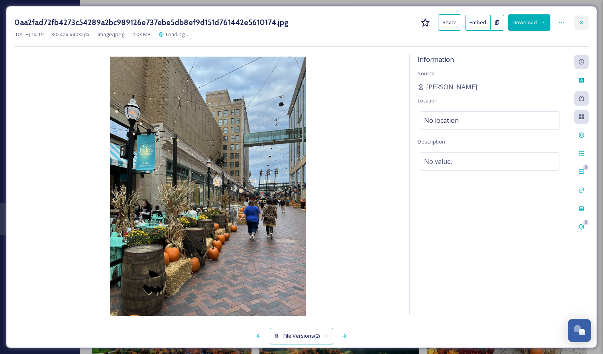
click at [584, 22] on icon at bounding box center [581, 23] width 6 height 6
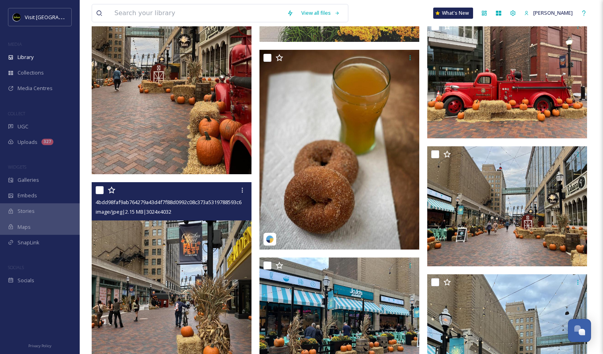
scroll to position [4256, 0]
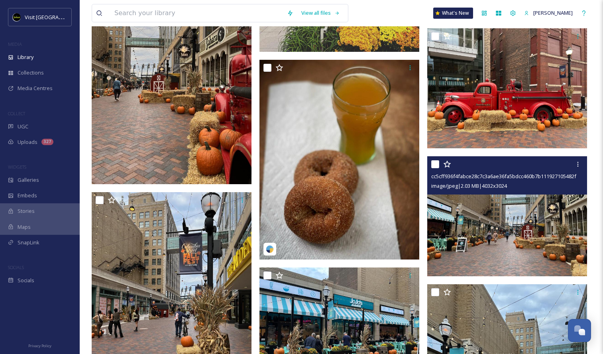
click at [483, 234] on img at bounding box center [507, 216] width 160 height 120
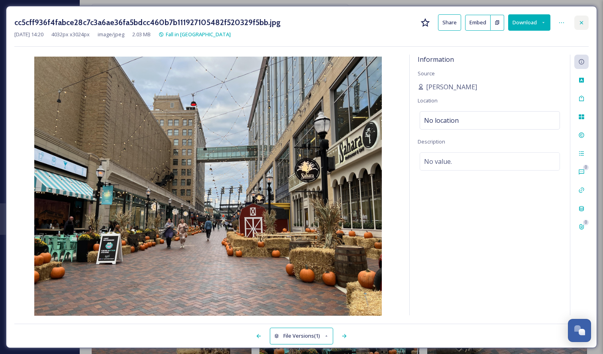
click at [580, 22] on icon at bounding box center [581, 23] width 6 height 6
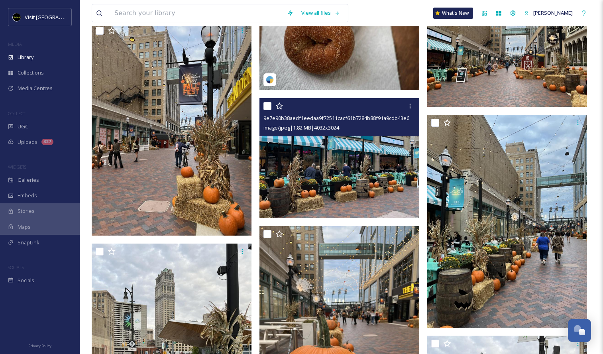
scroll to position [4426, 0]
click at [320, 182] on img at bounding box center [339, 158] width 160 height 120
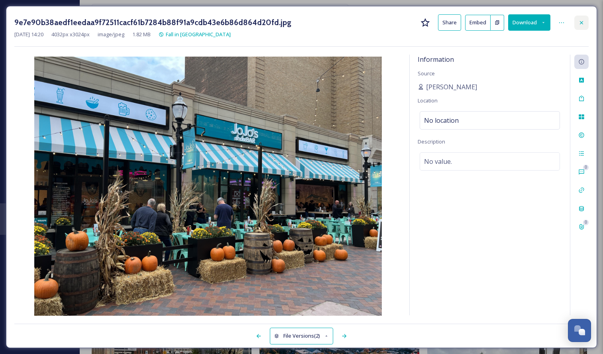
click at [576, 25] on div at bounding box center [581, 23] width 14 height 14
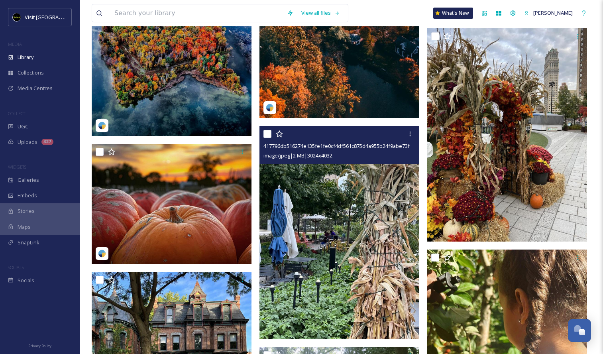
scroll to position [4950, 0]
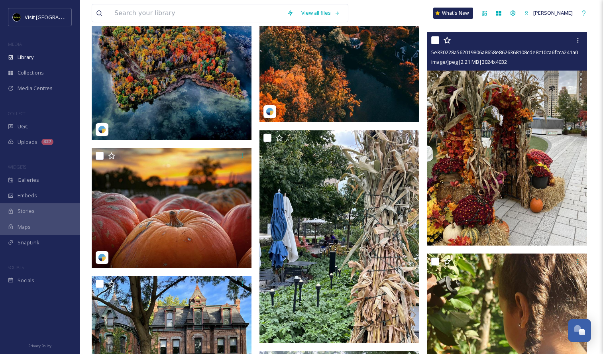
click at [515, 146] on img at bounding box center [507, 138] width 160 height 213
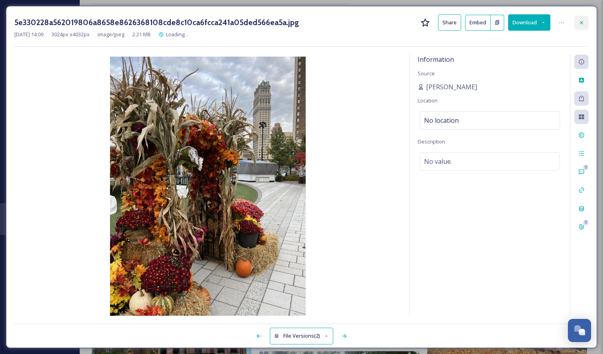
click at [581, 27] on div at bounding box center [581, 23] width 14 height 14
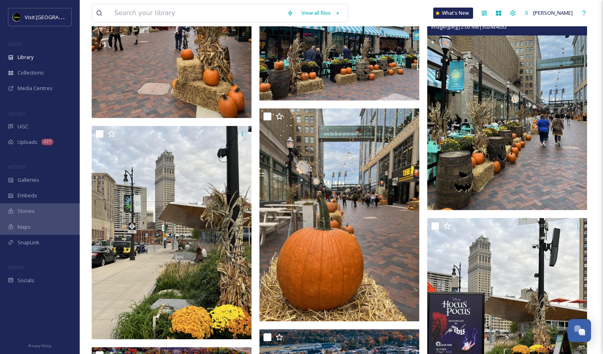
scroll to position [4543, 0]
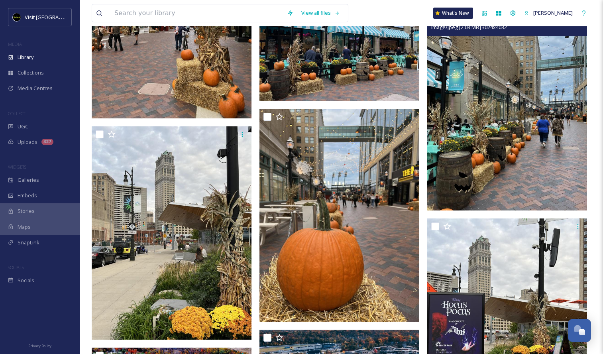
click at [492, 108] on img at bounding box center [507, 104] width 160 height 213
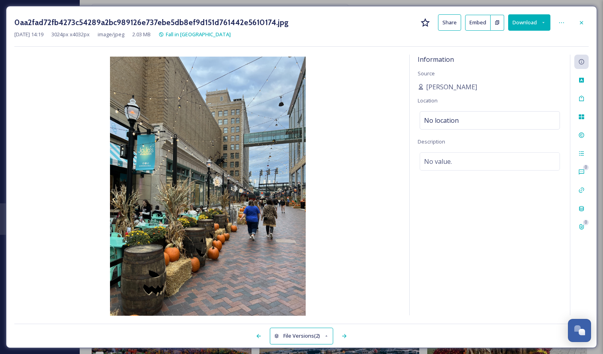
click at [525, 21] on button "Download" at bounding box center [529, 22] width 42 height 16
click at [517, 57] on span "Download Large (1500 x 2000)" at bounding box center [506, 57] width 70 height 8
click at [579, 20] on icon at bounding box center [581, 23] width 6 height 6
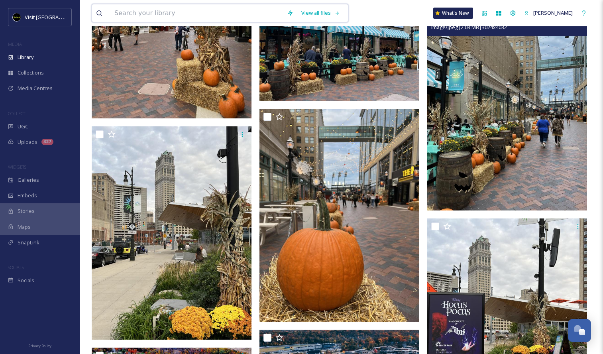
click at [240, 18] on input at bounding box center [196, 13] width 173 height 18
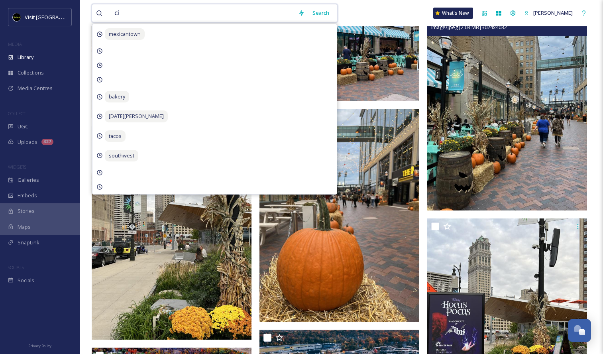
type input "c"
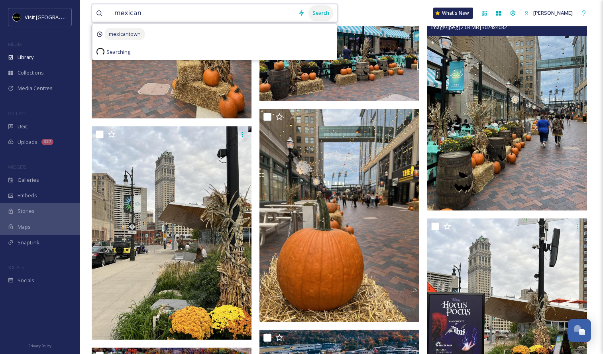
type input "mexican"
click at [333, 20] on div "Search" at bounding box center [321, 13] width 25 height 16
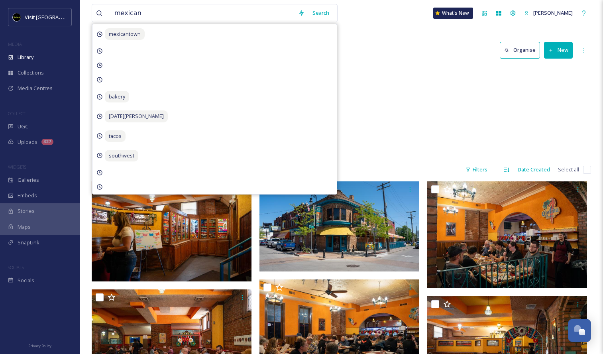
click at [403, 87] on div "Food Mexicantown Bakery 33 items" at bounding box center [341, 112] width 499 height 92
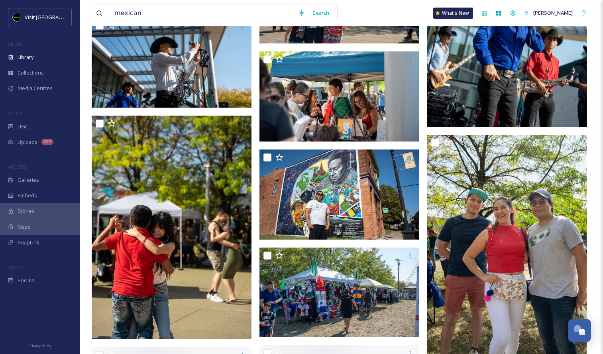
scroll to position [929, 0]
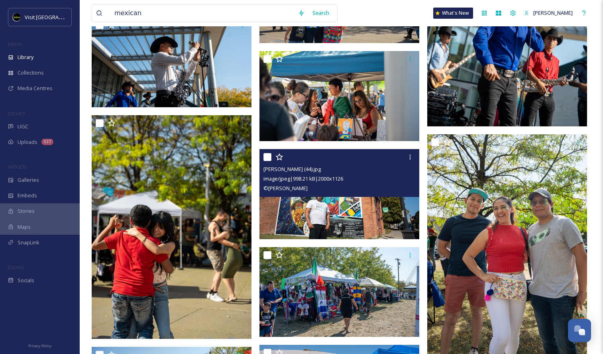
click at [340, 207] on img at bounding box center [339, 194] width 160 height 90
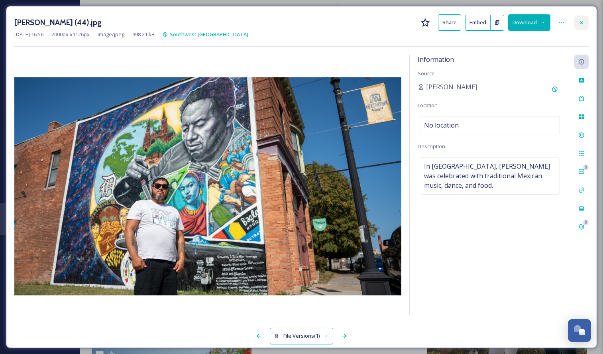
click at [580, 19] on div at bounding box center [581, 23] width 14 height 14
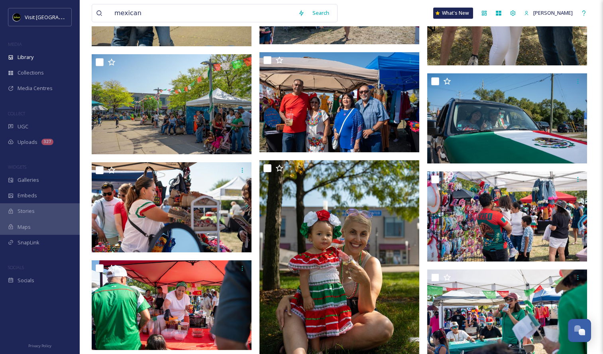
scroll to position [1236, 0]
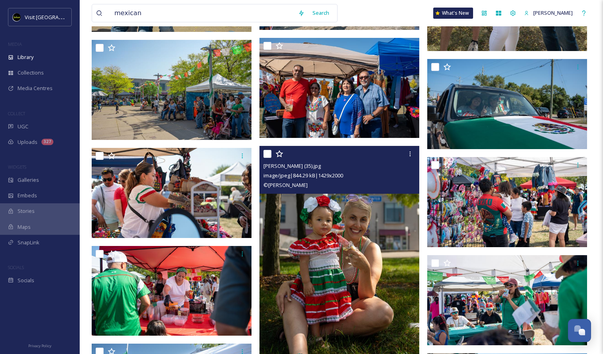
click at [360, 236] on img at bounding box center [339, 258] width 160 height 224
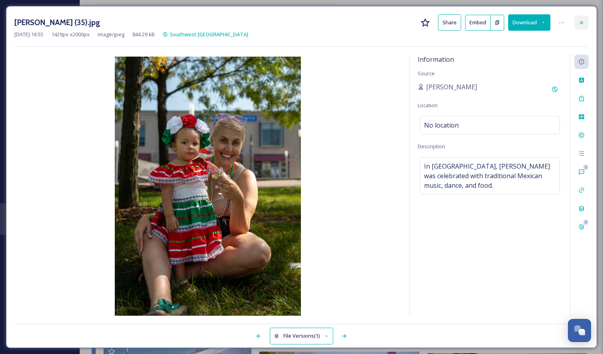
click at [586, 22] on div at bounding box center [581, 23] width 14 height 14
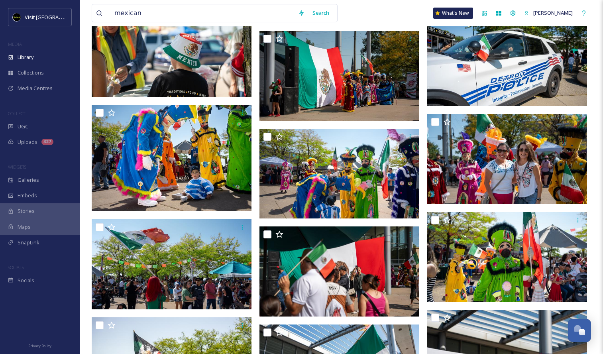
scroll to position [1713, 0]
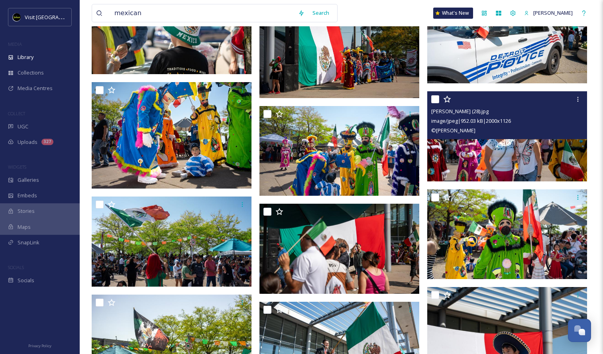
click at [495, 154] on img at bounding box center [507, 136] width 160 height 90
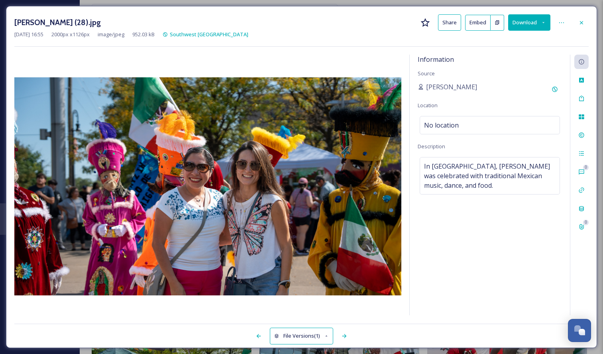
click at [536, 28] on button "Download" at bounding box center [529, 22] width 42 height 16
click at [586, 16] on div at bounding box center [581, 23] width 14 height 14
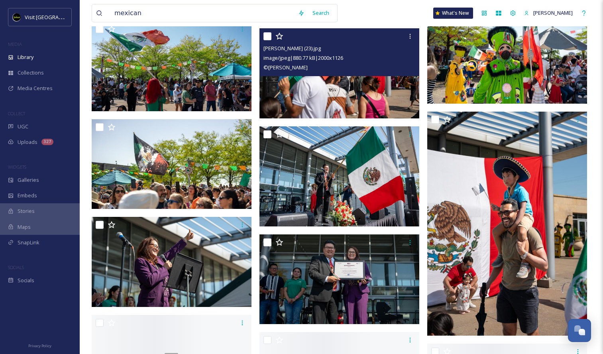
scroll to position [1891, 0]
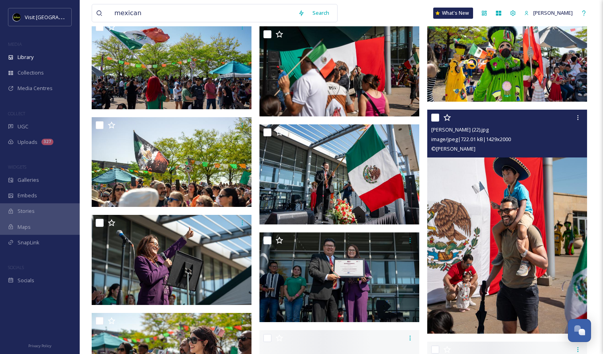
click at [472, 226] on img at bounding box center [507, 222] width 160 height 224
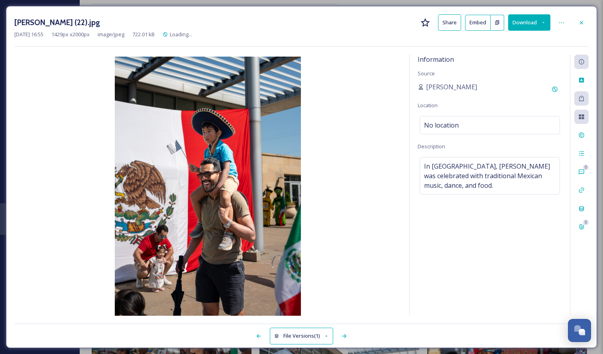
click at [539, 23] on button "Download" at bounding box center [529, 22] width 42 height 16
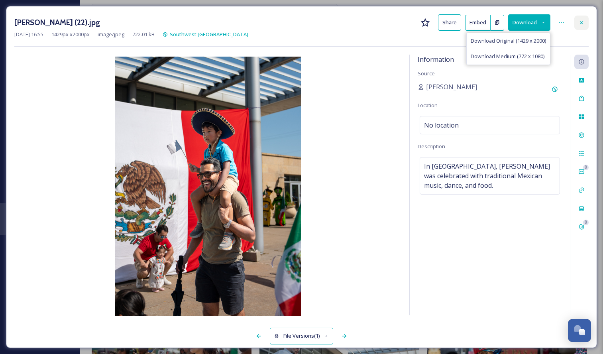
click at [584, 23] on icon at bounding box center [581, 23] width 6 height 6
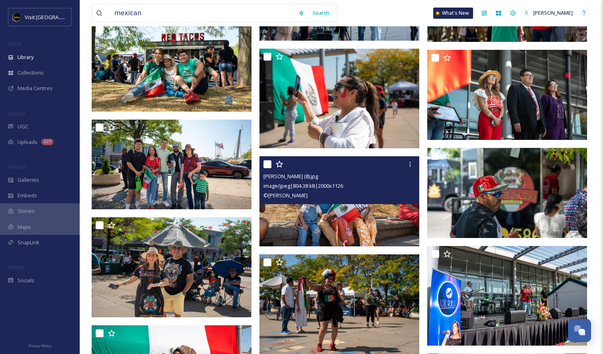
scroll to position [2274, 0]
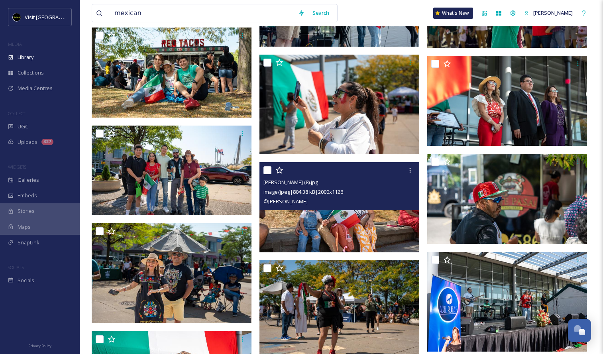
click at [322, 221] on img at bounding box center [339, 208] width 160 height 90
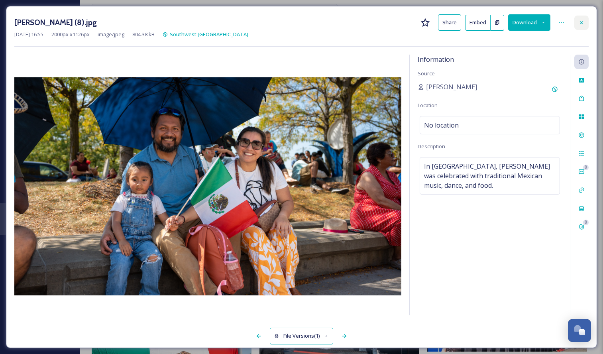
click at [582, 27] on div at bounding box center [581, 23] width 14 height 14
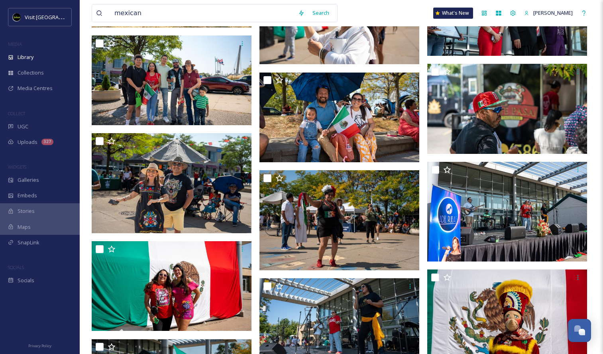
scroll to position [2240, 0]
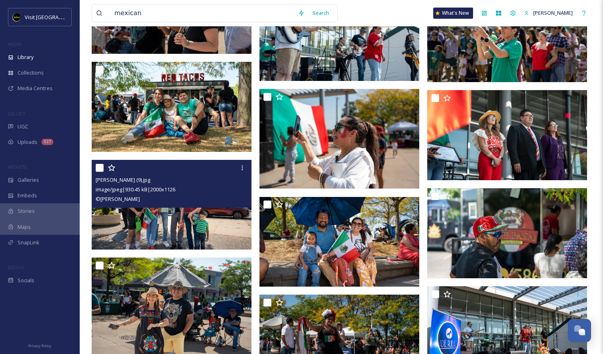
click at [177, 211] on img at bounding box center [172, 205] width 160 height 90
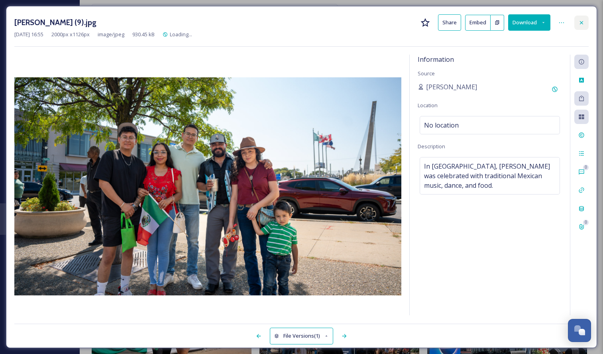
click at [582, 20] on icon at bounding box center [581, 23] width 6 height 6
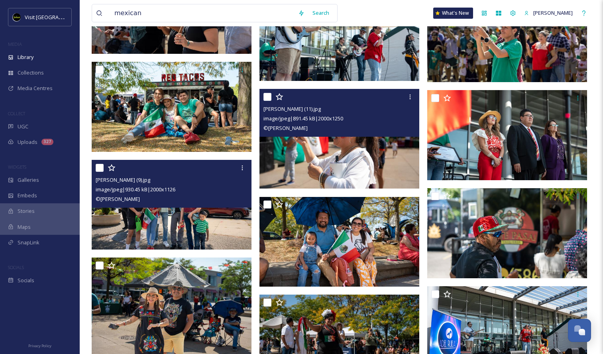
scroll to position [2192, 0]
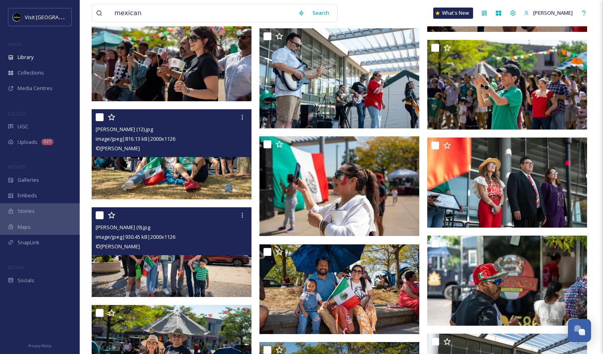
click at [194, 153] on div "El Grito (12).jpg image/jpeg | 816.13 kB | 2000 x 1126 © Brayan Gutierrez" at bounding box center [172, 133] width 160 height 48
click at [199, 161] on img at bounding box center [172, 154] width 160 height 90
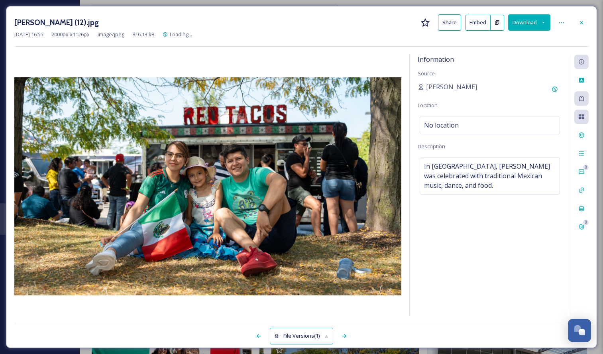
click at [534, 28] on button "Download" at bounding box center [529, 22] width 42 height 16
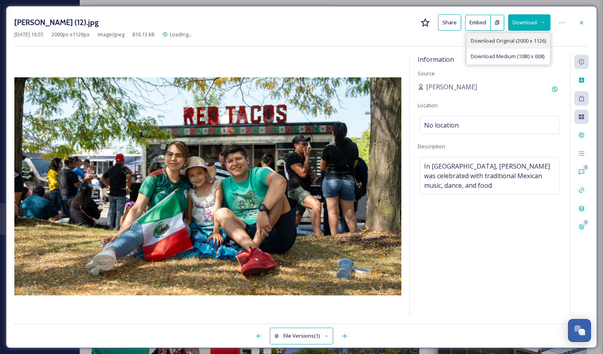
click at [526, 40] on span "Download Original (2000 x 1126)" at bounding box center [508, 41] width 75 height 8
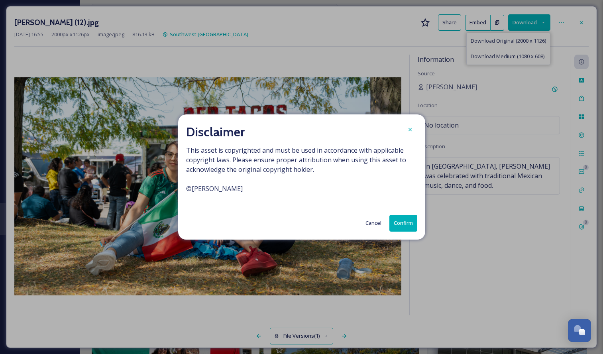
click at [408, 221] on button "Confirm" at bounding box center [403, 223] width 28 height 16
